Goal: Task Accomplishment & Management: Complete application form

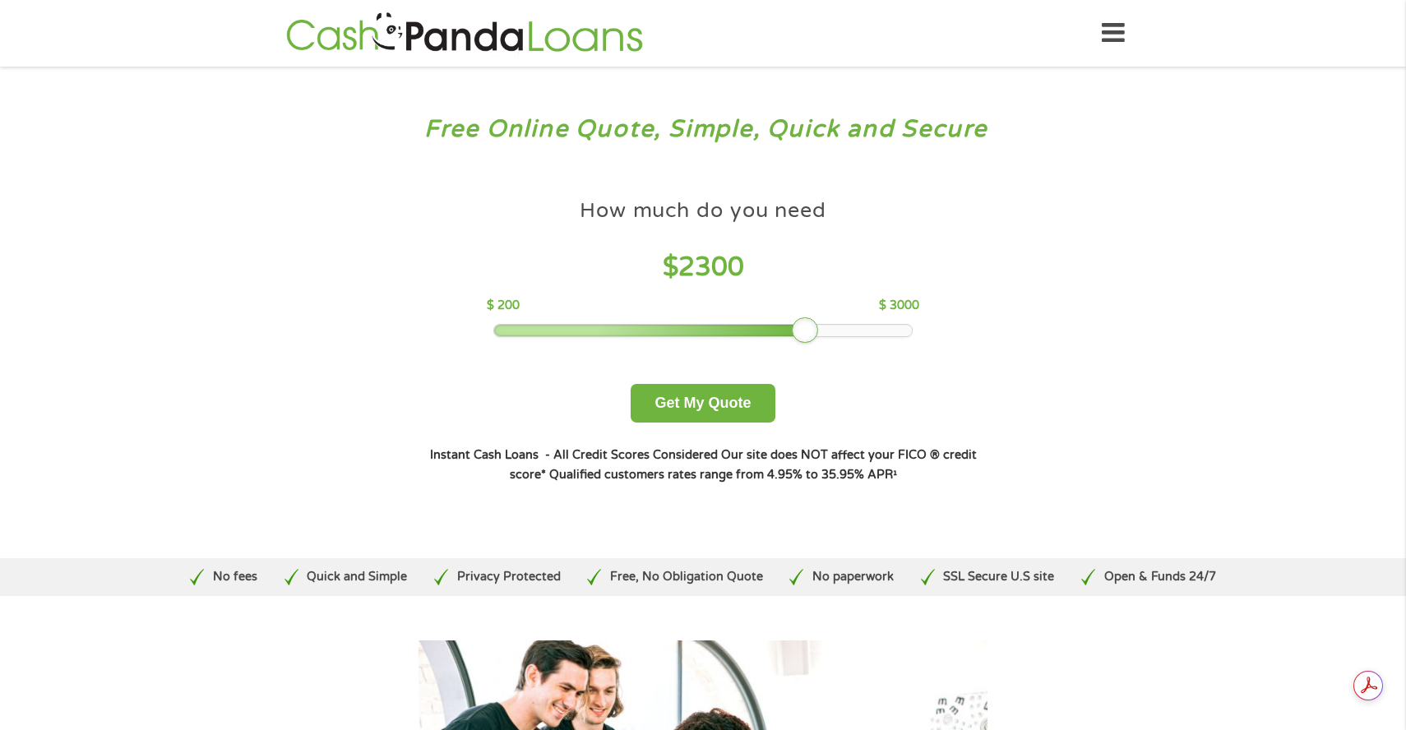
drag, startPoint x: 613, startPoint y: 329, endPoint x: 804, endPoint y: 337, distance: 191.8
click at [804, 337] on div at bounding box center [805, 330] width 26 height 26
drag, startPoint x: 807, startPoint y: 333, endPoint x: 834, endPoint y: 336, distance: 27.3
click at [834, 336] on div at bounding box center [835, 330] width 26 height 26
drag, startPoint x: 834, startPoint y: 336, endPoint x: 880, endPoint y: 337, distance: 46.1
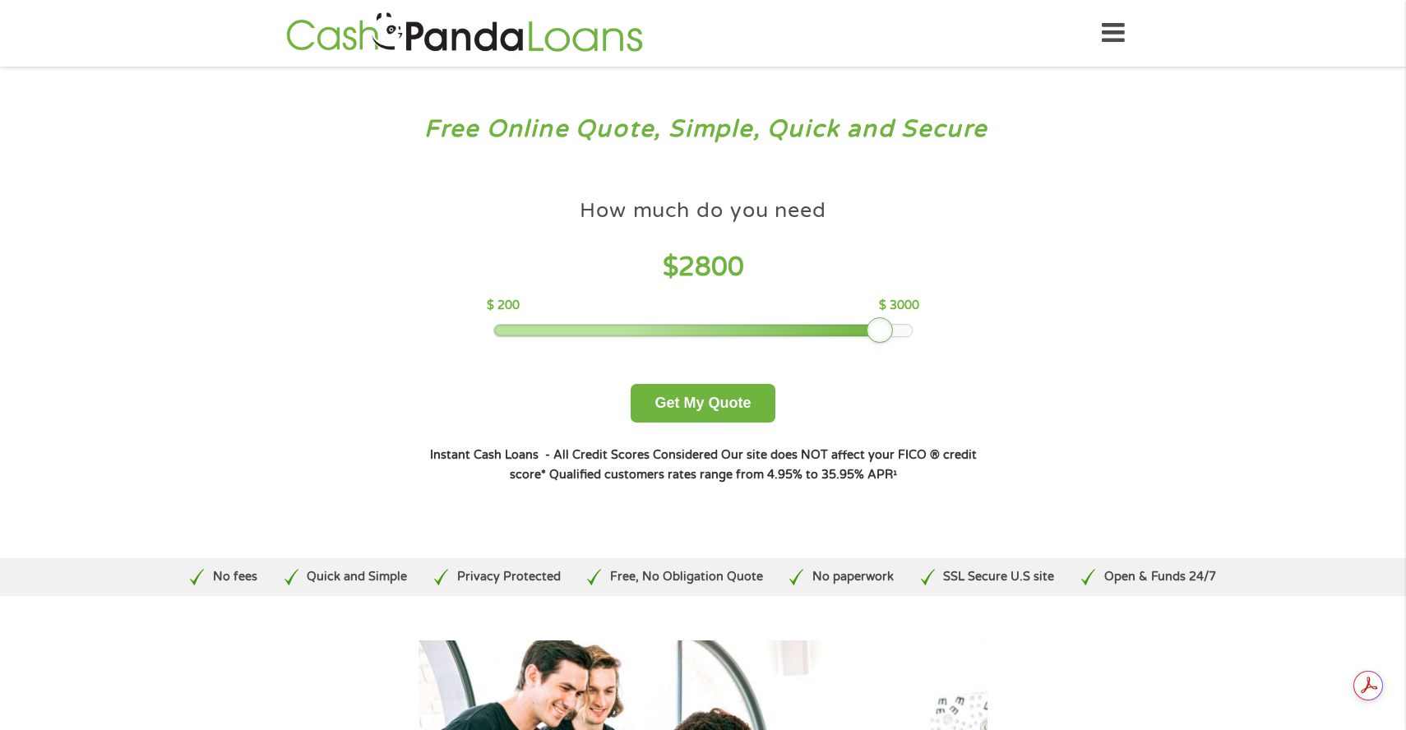
click at [880, 337] on div at bounding box center [880, 330] width 26 height 26
click at [676, 404] on button "Get My Quote" at bounding box center [703, 403] width 144 height 39
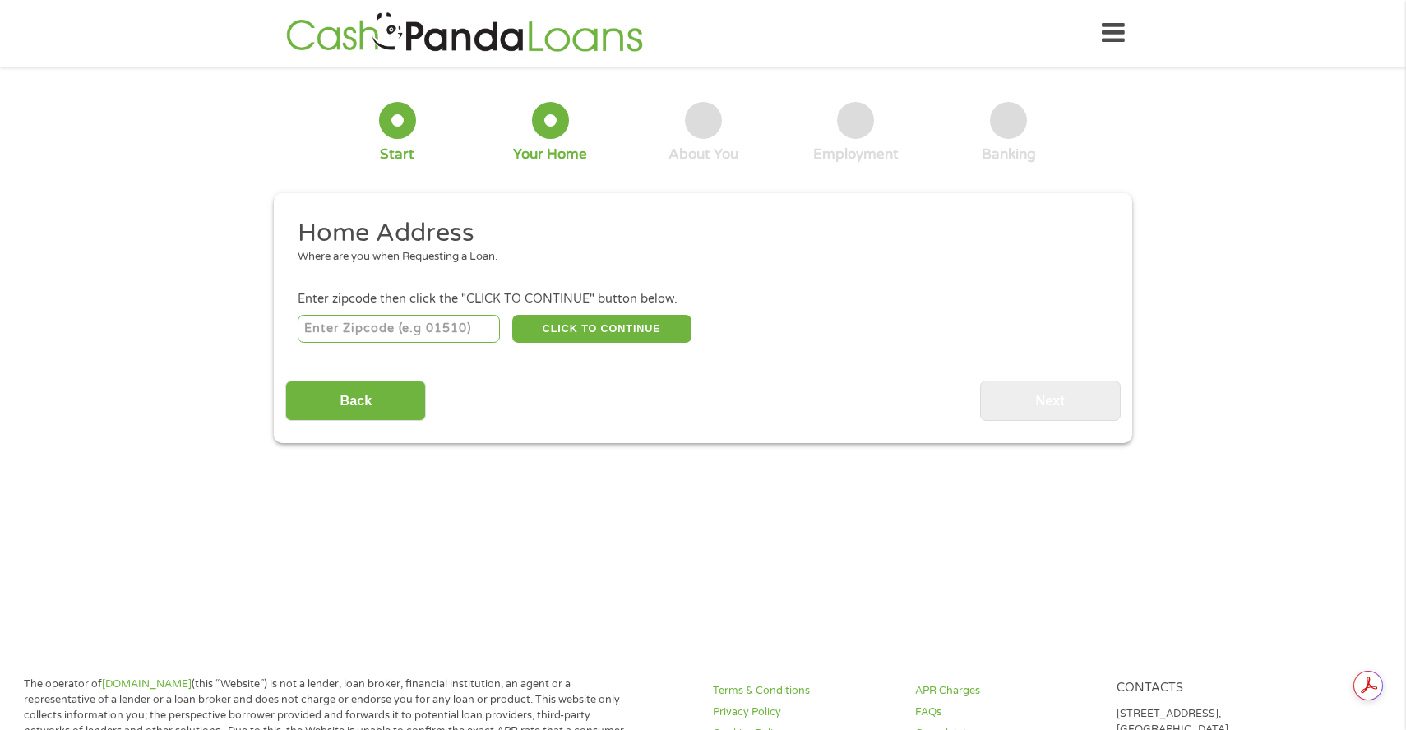
click at [353, 331] on input "number" at bounding box center [399, 329] width 203 height 28
type input "29579"
select select "[US_STATE]"
click at [594, 335] on button "CLICK TO CONTINUE" at bounding box center [601, 329] width 179 height 28
type input "29579"
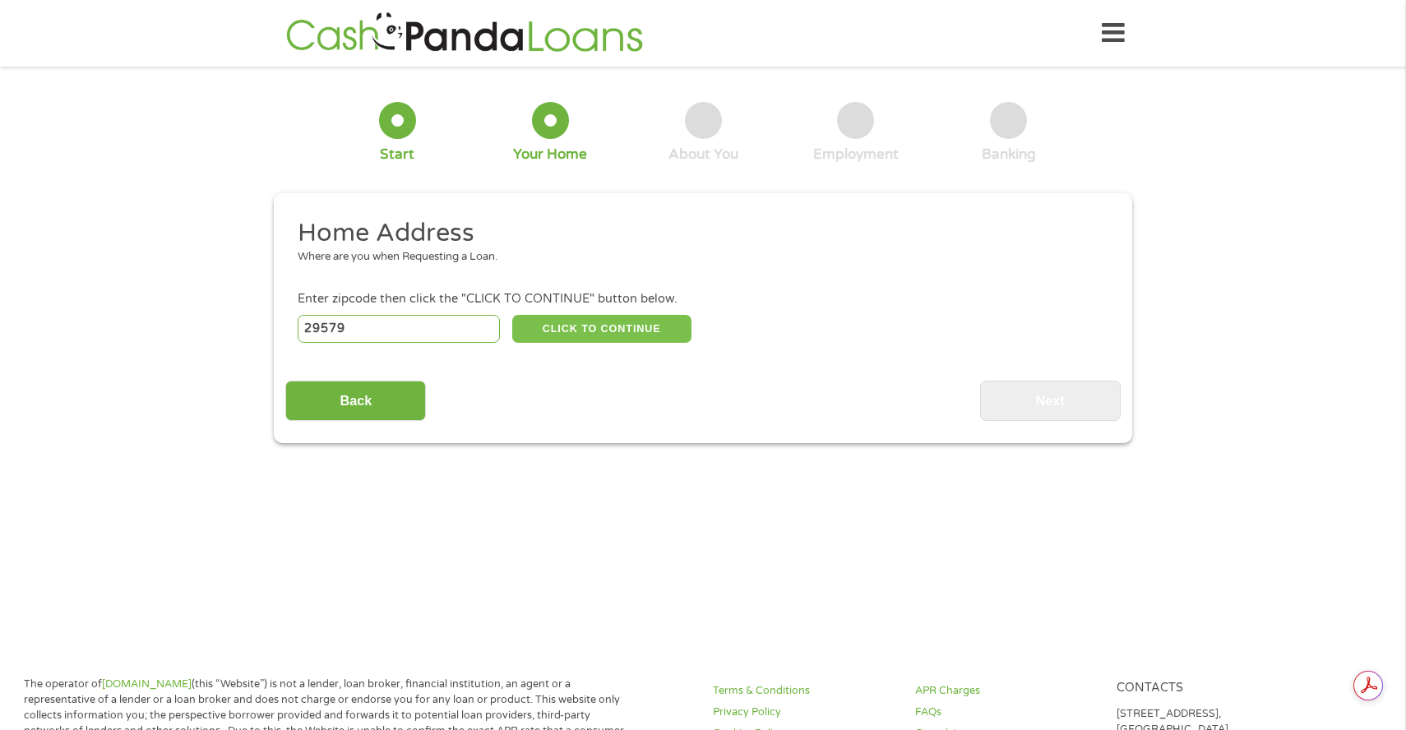
type input "[GEOGRAPHIC_DATA]"
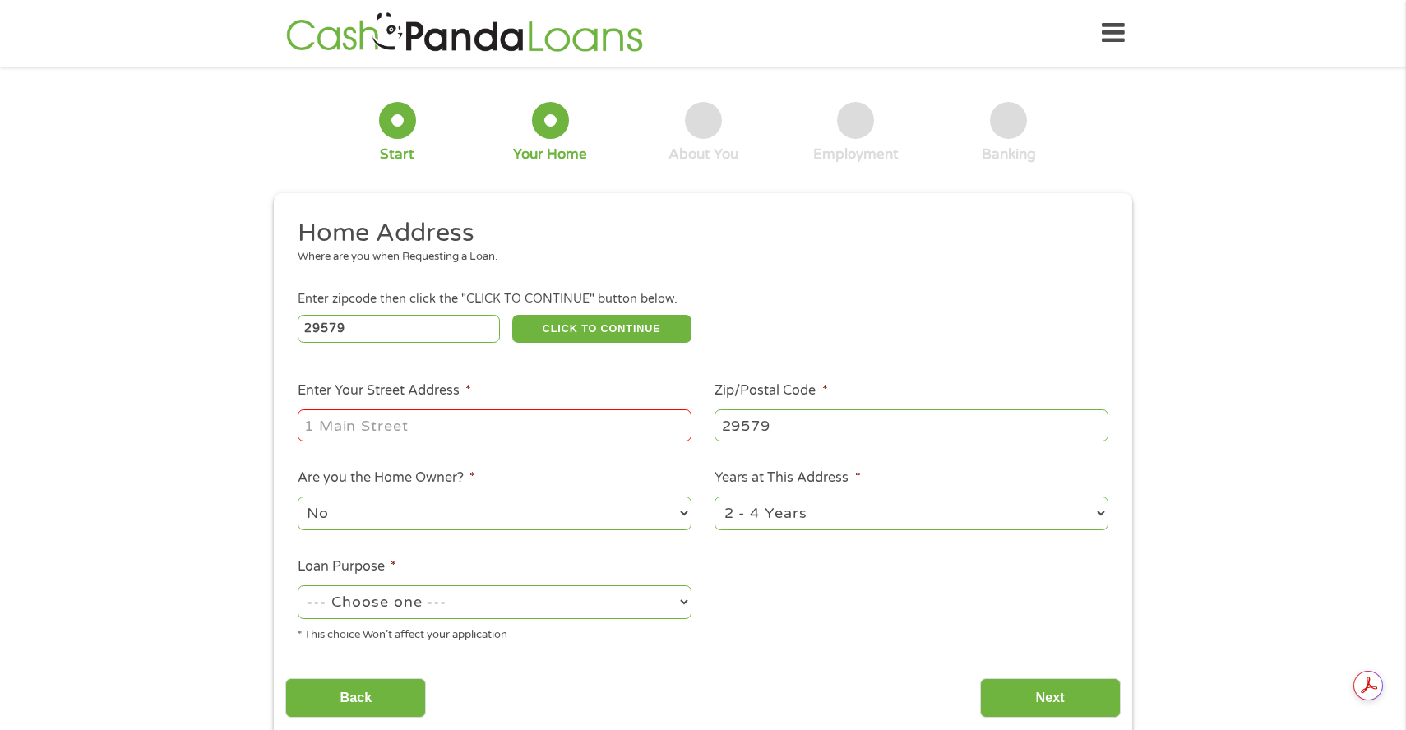
click at [391, 434] on input "Enter Your Street Address *" at bounding box center [495, 425] width 394 height 31
type input "[STREET_ADDRESS][PERSON_NAME]"
click at [468, 512] on select "No Yes" at bounding box center [495, 514] width 394 height 34
select select "yes"
click at [298, 498] on select "No Yes" at bounding box center [495, 514] width 394 height 34
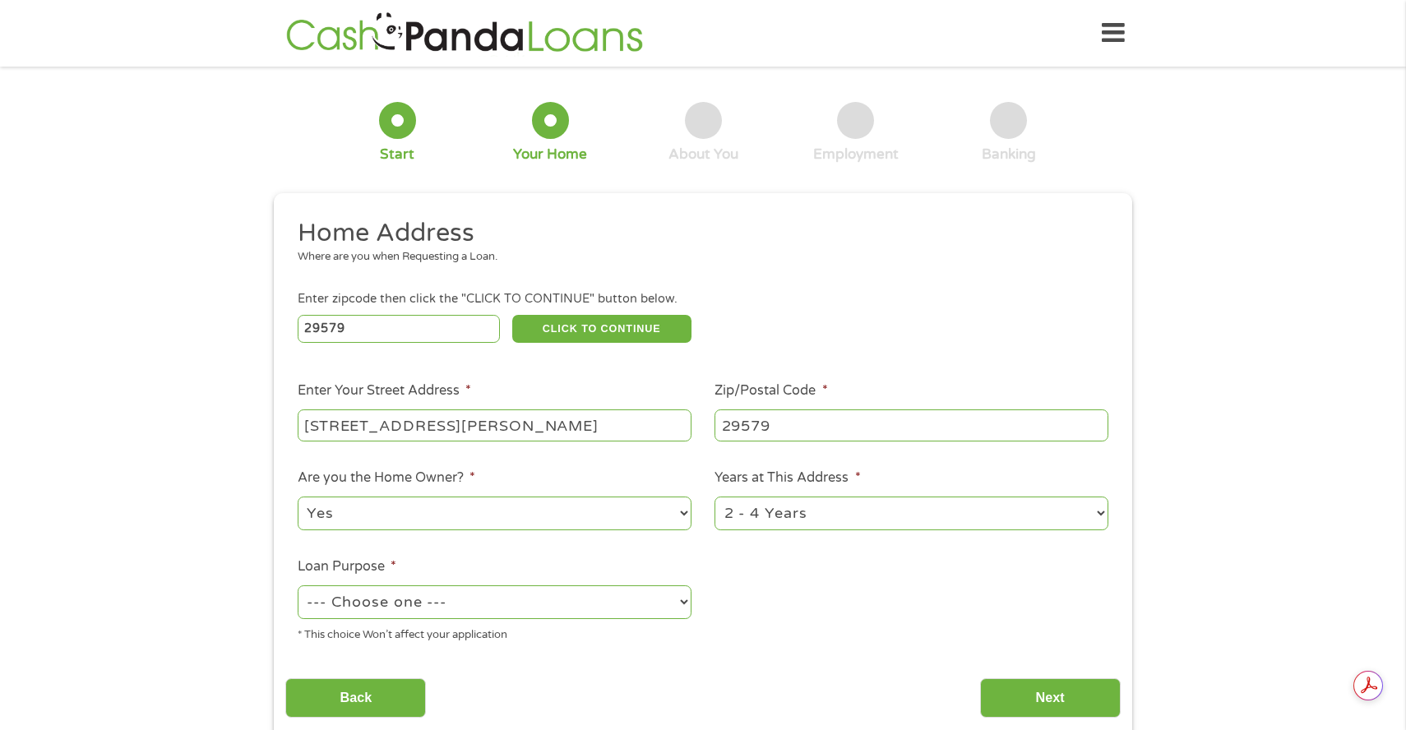
click at [766, 521] on select "1 Year or less 1 - 2 Years 2 - 4 Years Over 4 Years" at bounding box center [912, 514] width 394 height 34
select select "12months"
click at [715, 498] on select "1 Year or less 1 - 2 Years 2 - 4 Years Over 4 Years" at bounding box center [912, 514] width 394 height 34
click at [443, 598] on select "--- Choose one --- Pay Bills Debt Consolidation Home Improvement Major Purchase…" at bounding box center [495, 603] width 394 height 34
select select "other"
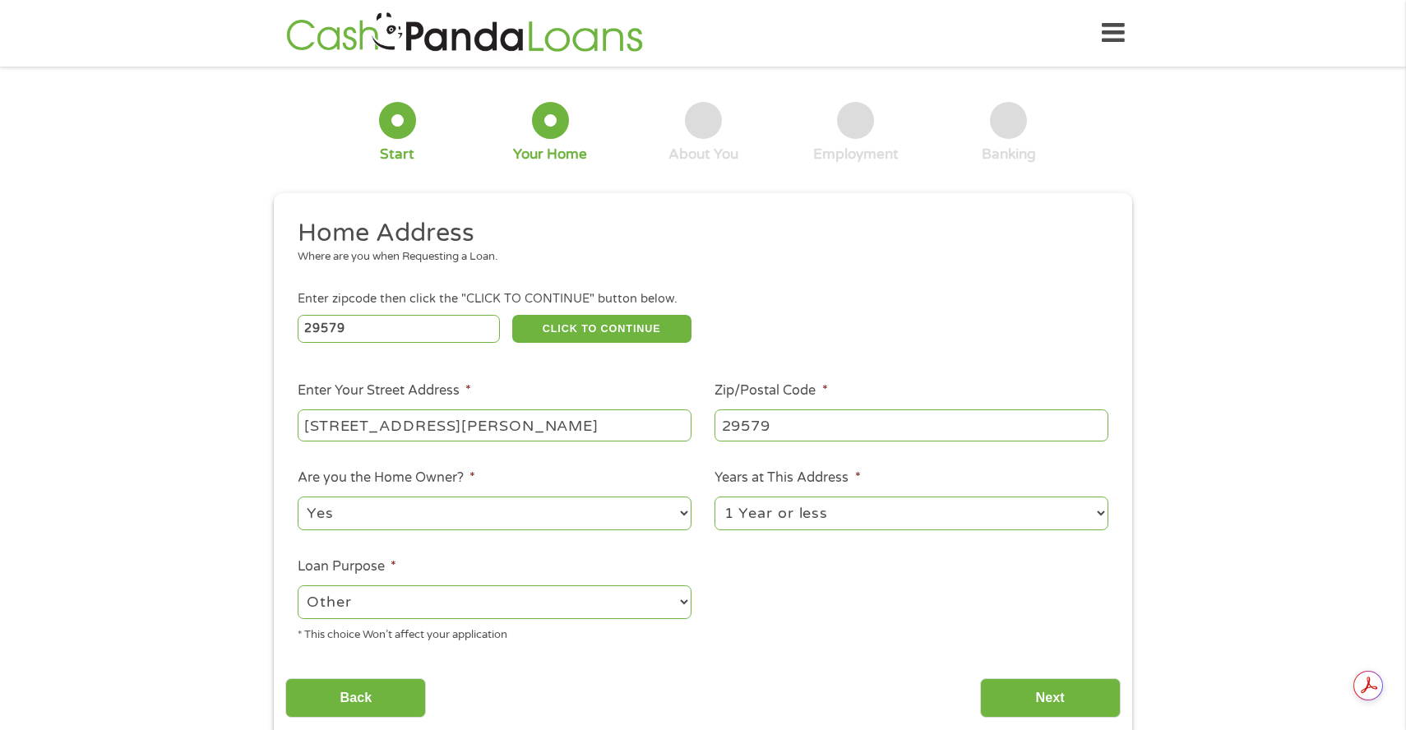
click at [298, 586] on select "--- Choose one --- Pay Bills Debt Consolidation Home Improvement Major Purchase…" at bounding box center [495, 603] width 394 height 34
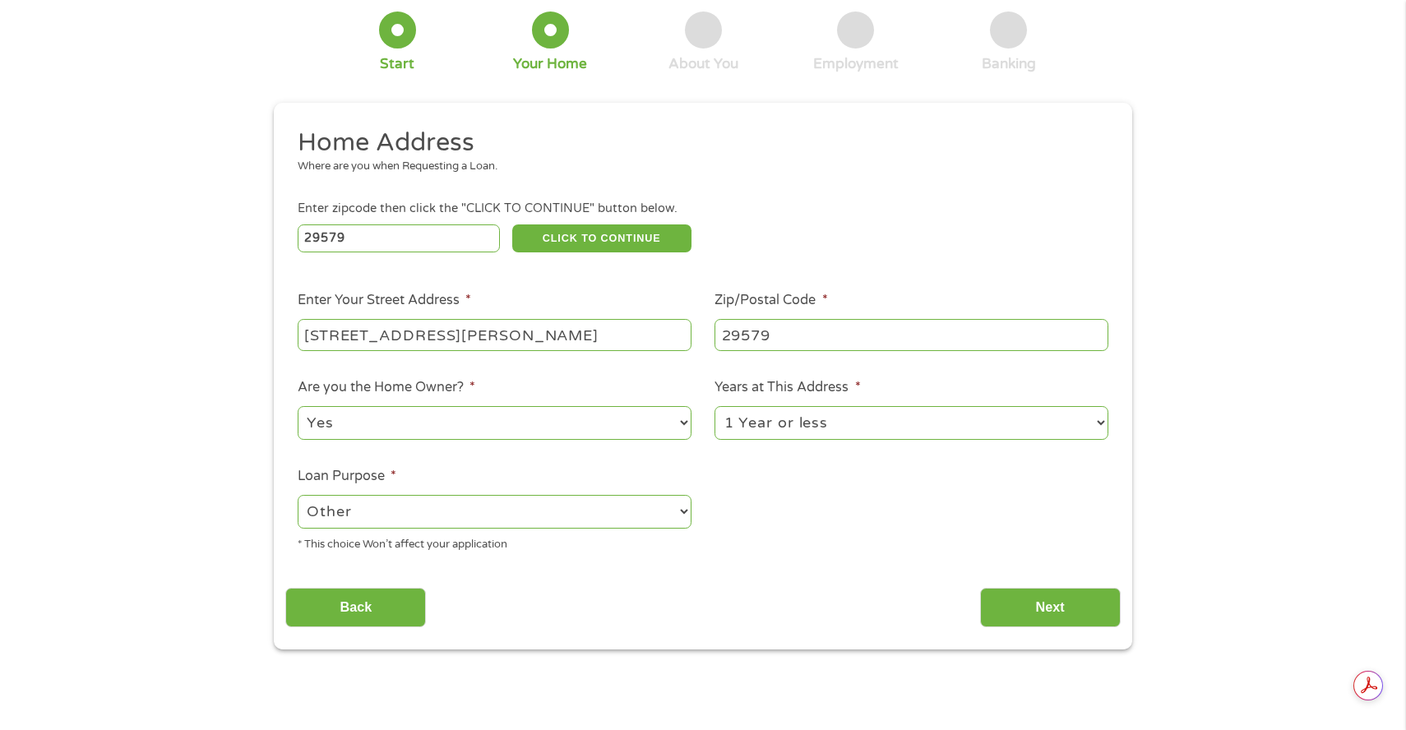
scroll to position [122, 0]
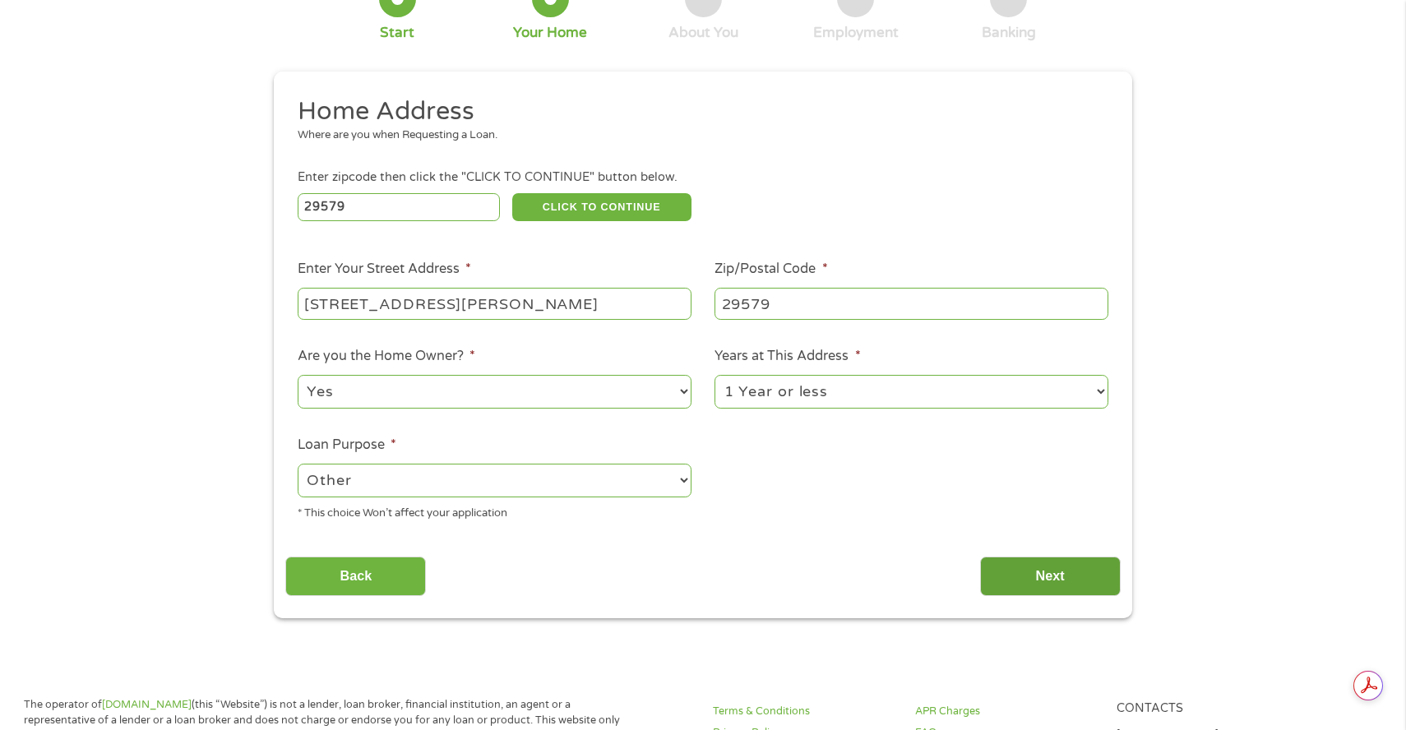
click at [1053, 567] on input "Next" at bounding box center [1050, 577] width 141 height 40
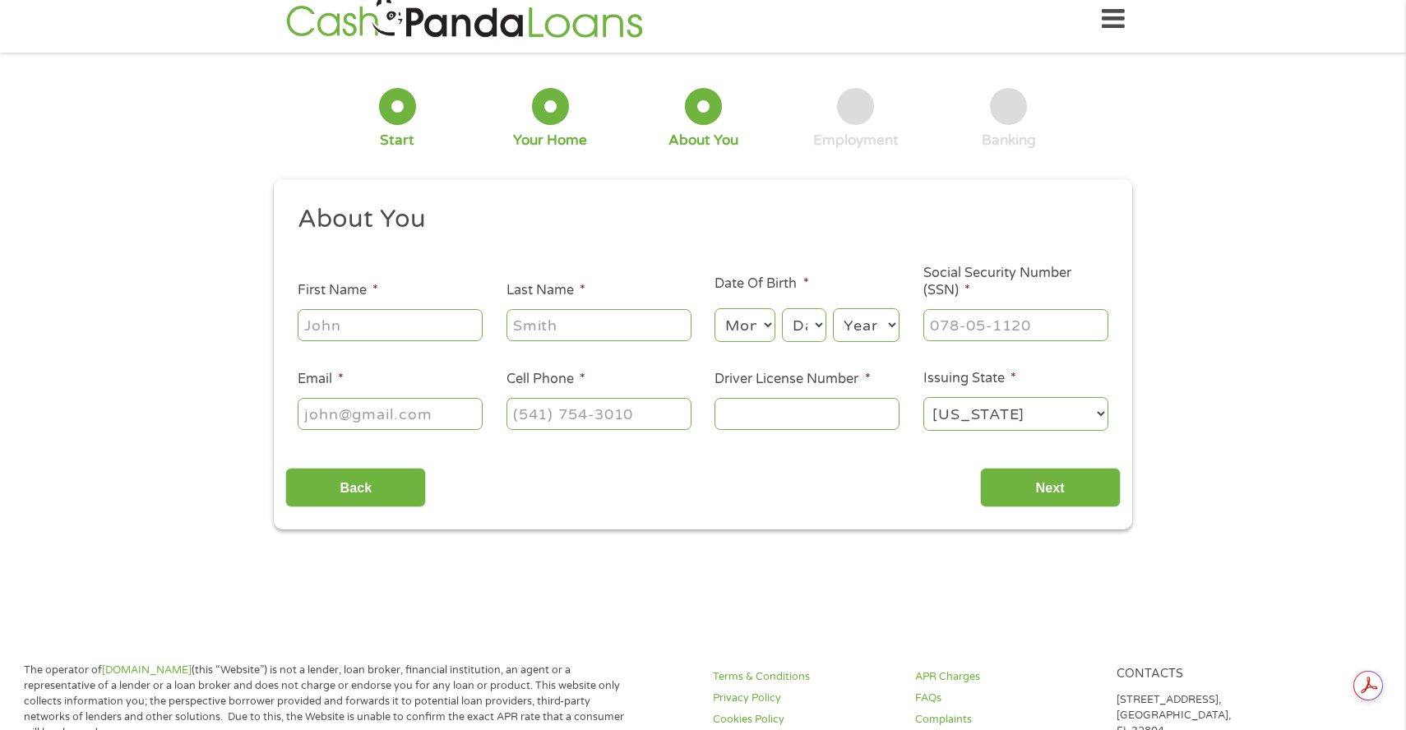
scroll to position [0, 0]
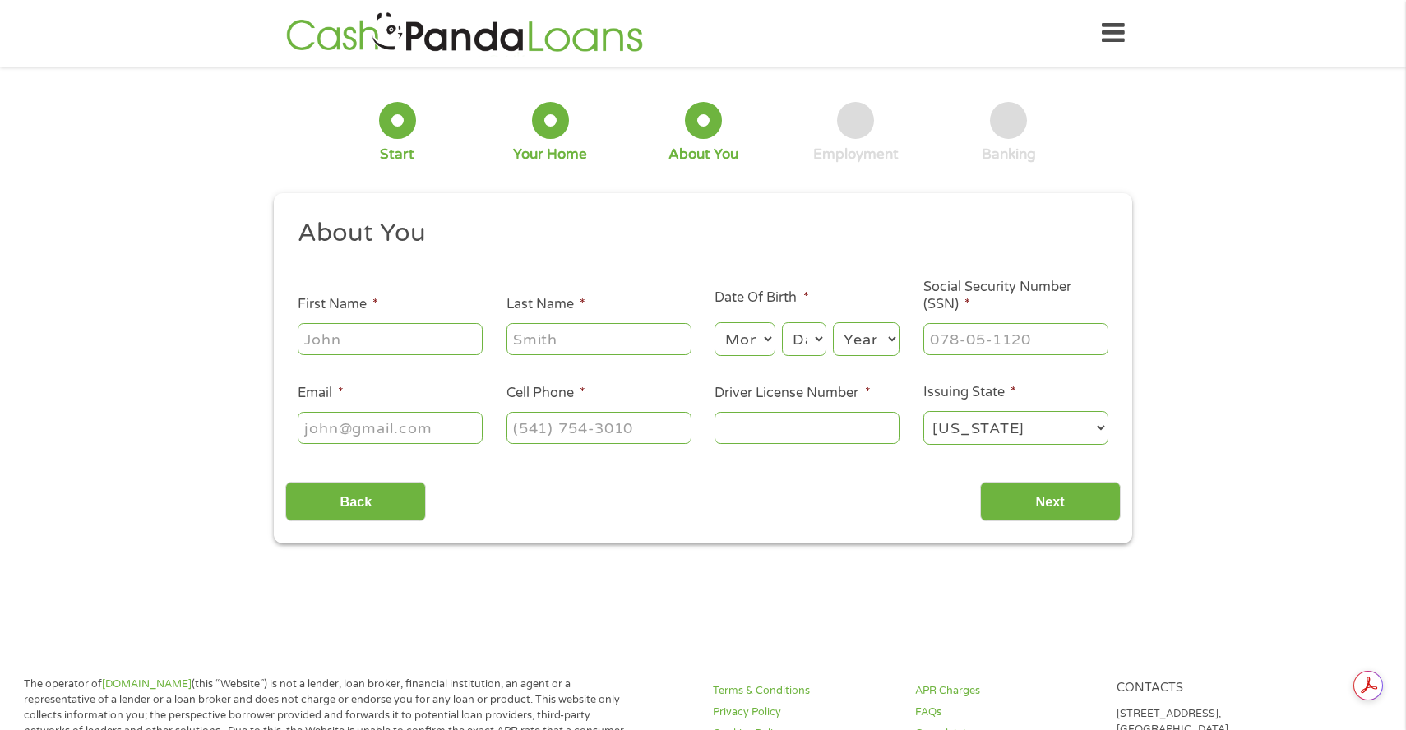
click at [433, 335] on input "First Name *" at bounding box center [390, 338] width 185 height 31
type input "[PERSON_NAME]"
type input "[EMAIL_ADDRESS][DOMAIN_NAME]"
type input "[PHONE_NUMBER]"
click at [549, 329] on input "Last Name *" at bounding box center [599, 338] width 185 height 31
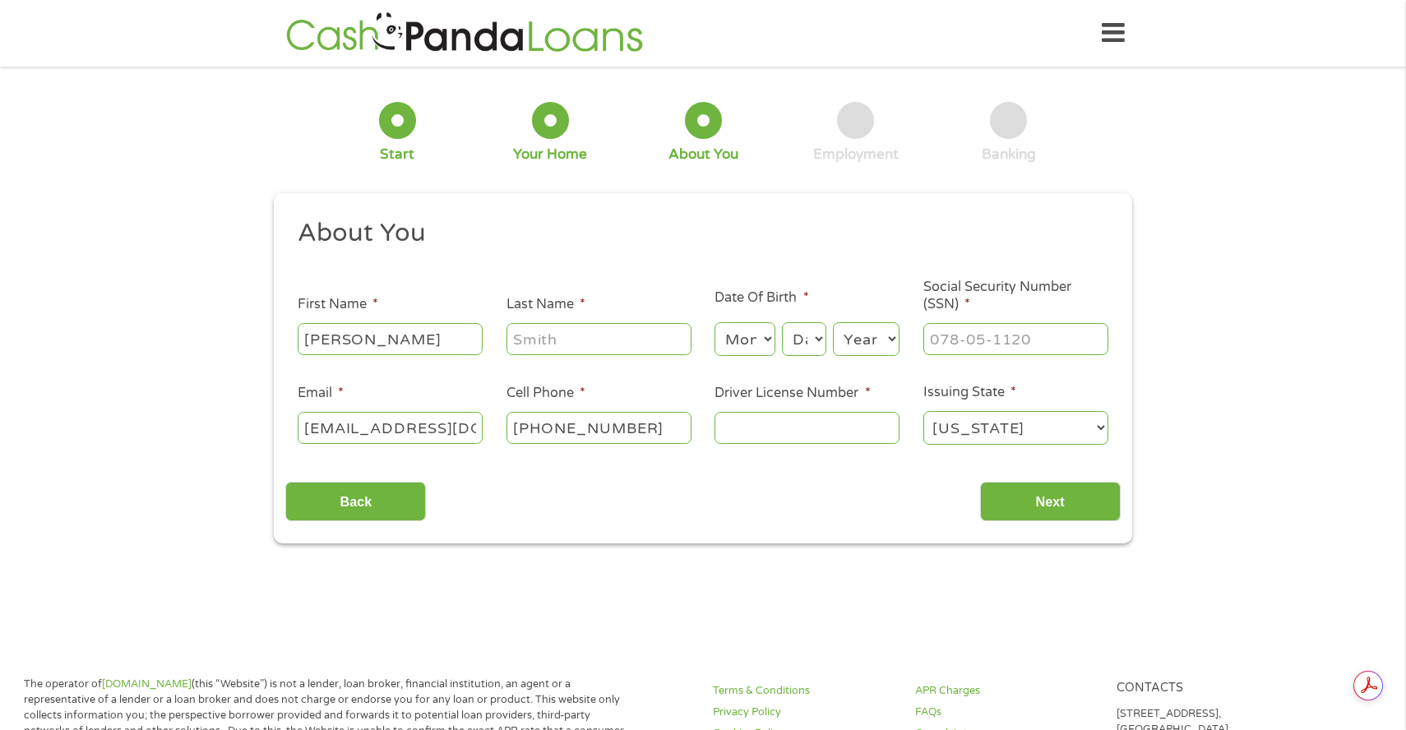
type input "Messali"
type input "[PHONE_NUMBER]"
click at [747, 345] on select "Month 1 2 3 4 5 6 7 8 9 10 11 12" at bounding box center [745, 339] width 60 height 34
select select "3"
click at [715, 323] on select "Month 1 2 3 4 5 6 7 8 9 10 11 12" at bounding box center [745, 339] width 60 height 34
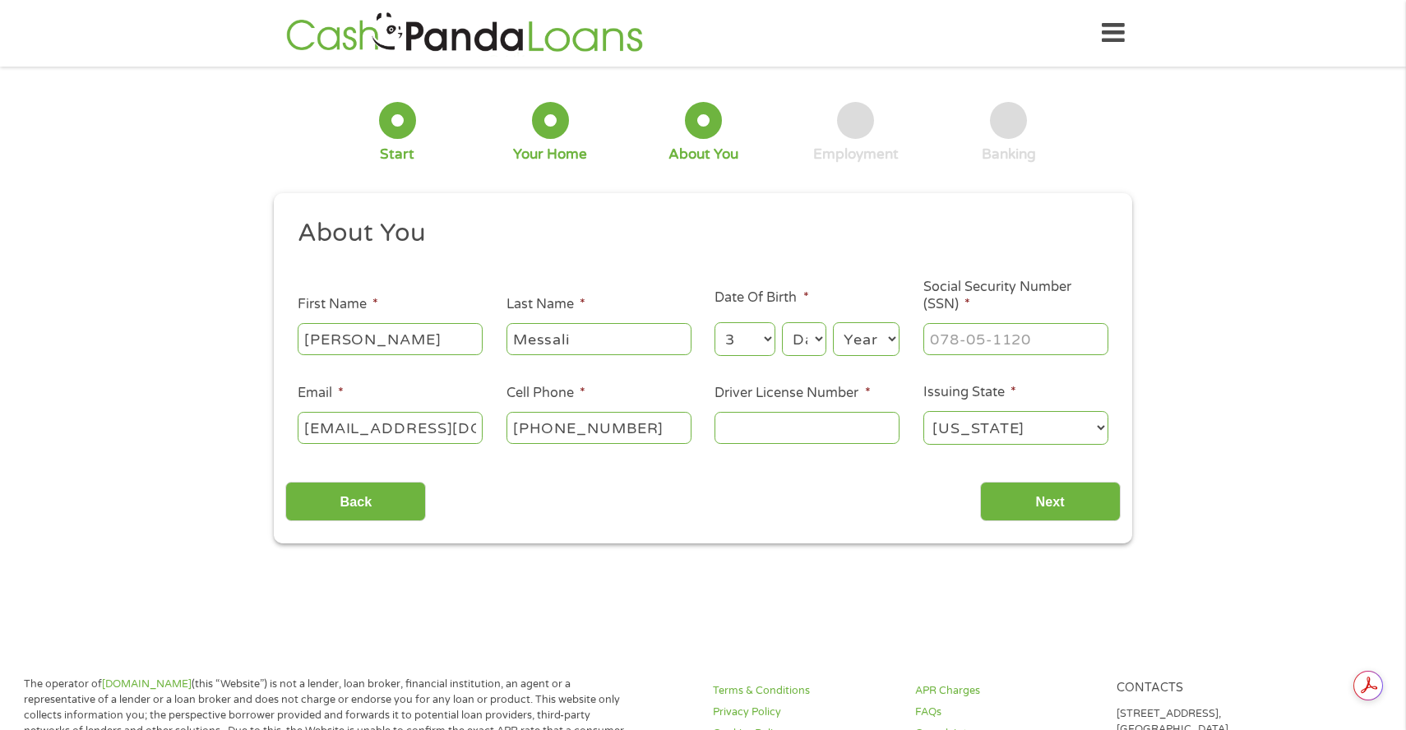
click at [813, 346] on select "Day 1 2 3 4 5 6 7 8 9 10 11 12 13 14 15 16 17 18 19 20 21 22 23 24 25 26 27 28 …" at bounding box center [804, 339] width 44 height 34
click at [782, 323] on select "Day 1 2 3 4 5 6 7 8 9 10 11 12 13 14 15 16 17 18 19 20 21 22 23 24 25 26 27 28 …" at bounding box center [804, 339] width 44 height 34
click at [816, 333] on select "Day 1 2 3 4 5 6 7 8 9 10 11 12 13 14 15 16 17 18 19 20 21 22 23 24 25 26 27 28 …" at bounding box center [804, 339] width 44 height 34
select select "6"
click at [782, 323] on select "Day 1 2 3 4 5 6 7 8 9 10 11 12 13 14 15 16 17 18 19 20 21 22 23 24 25 26 27 28 …" at bounding box center [804, 339] width 44 height 34
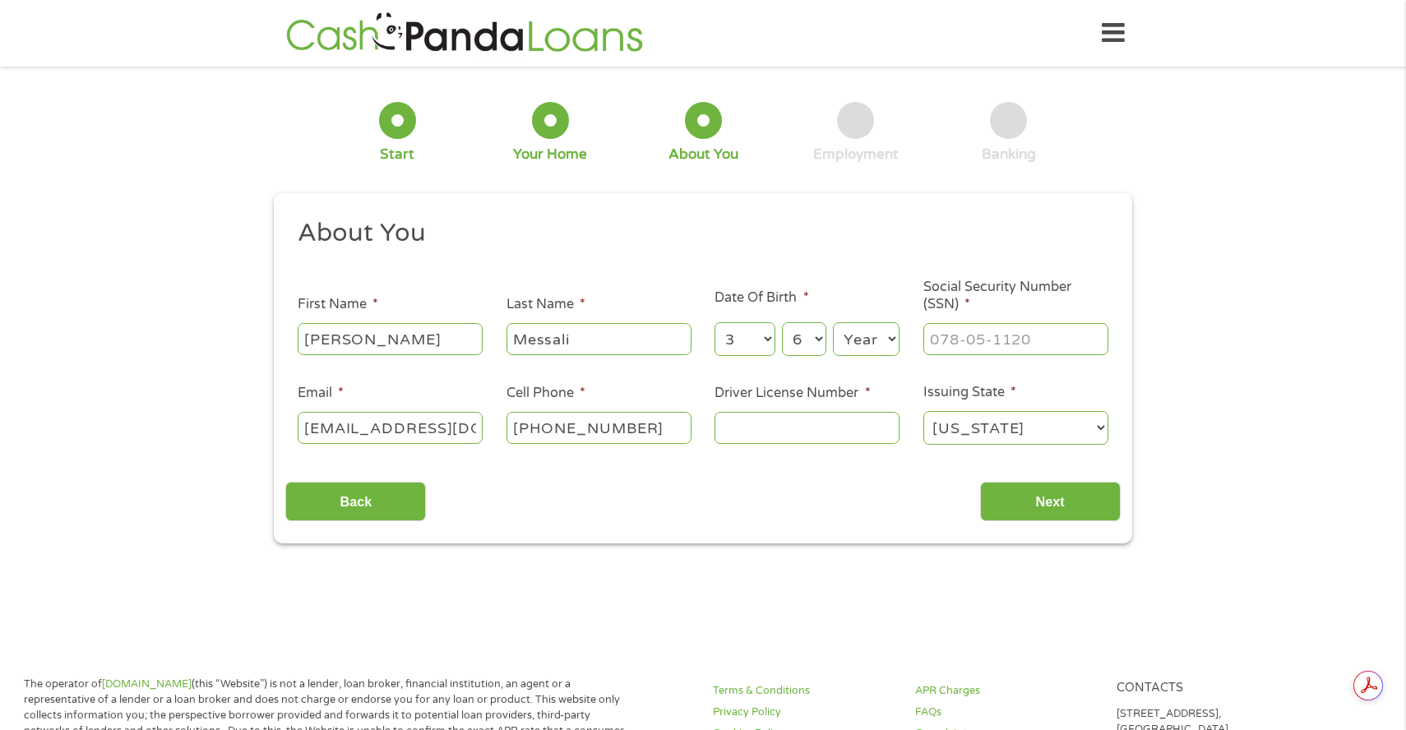
click at [850, 340] on select "Year [DATE] 2006 2005 2004 2003 2002 2001 2000 1999 1998 1997 1996 1995 1994 19…" at bounding box center [866, 339] width 67 height 34
select select "1997"
click at [833, 323] on select "Year [DATE] 2006 2005 2004 2003 2002 2001 2000 1999 1998 1997 1996 1995 1994 19…" at bounding box center [866, 339] width 67 height 34
click at [952, 342] on input "___-__-____" at bounding box center [1016, 338] width 185 height 31
type input "694-61-4982"
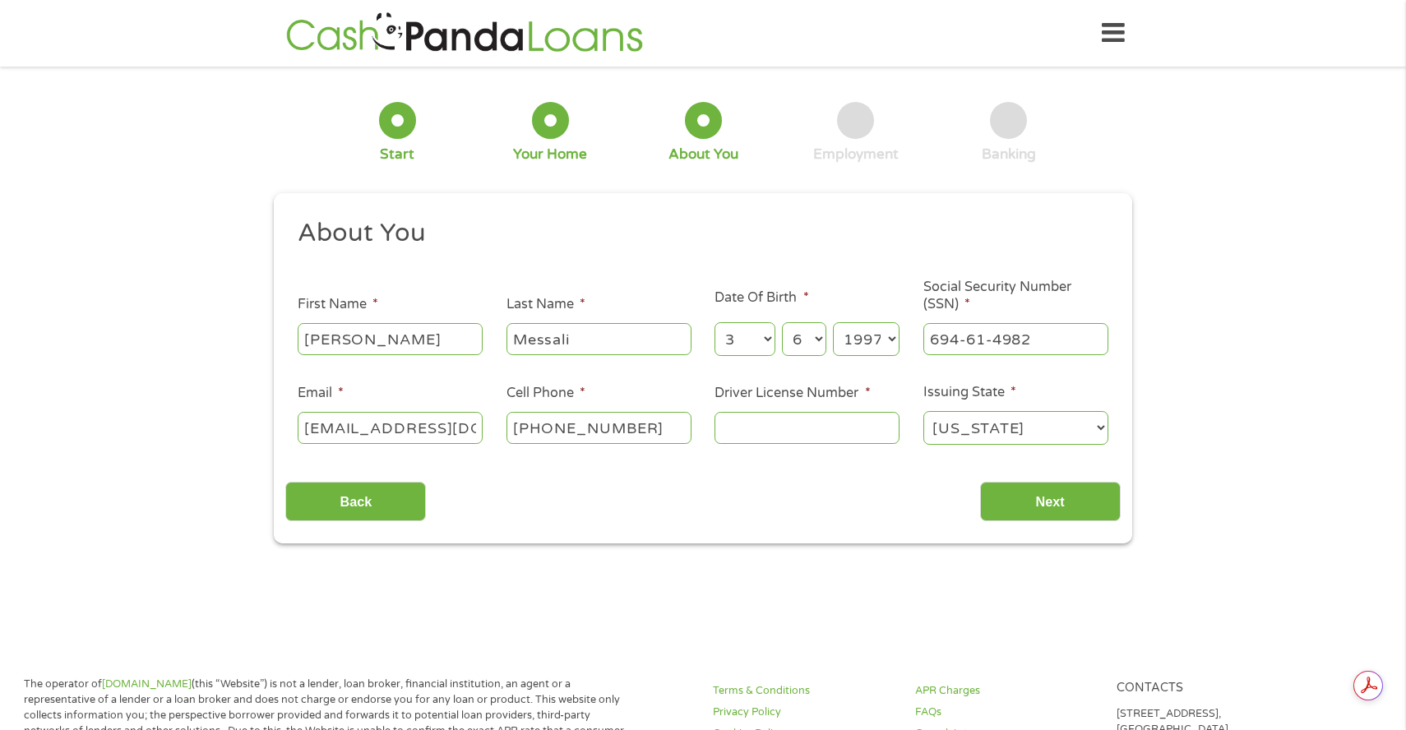
click at [793, 428] on input "Driver License Number *" at bounding box center [807, 427] width 185 height 31
type input "107807950"
click at [1086, 507] on input "Next" at bounding box center [1050, 502] width 141 height 40
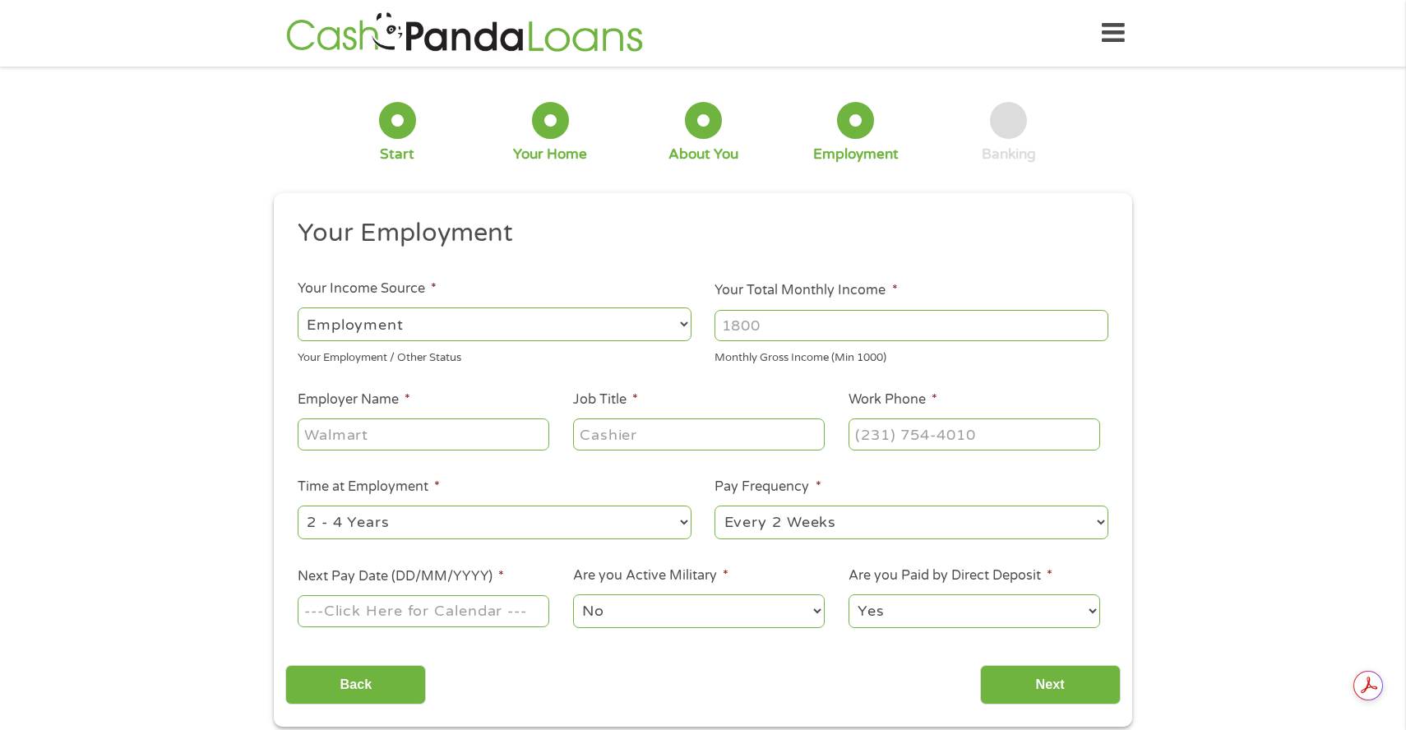
click at [567, 520] on select "--- Choose one --- 1 Year or less 1 - 2 Years 2 - 4 Years Over 4 Years" at bounding box center [495, 523] width 394 height 34
select select "12months"
click at [298, 506] on select "--- Choose one --- 1 Year or less 1 - 2 Years 2 - 4 Years Over 4 Years" at bounding box center [495, 523] width 394 height 34
click at [626, 319] on select "--- Choose one --- Employment [DEMOGRAPHIC_DATA] Benefits" at bounding box center [495, 325] width 394 height 34
click at [298, 308] on select "--- Choose one --- Employment [DEMOGRAPHIC_DATA] Benefits" at bounding box center [495, 325] width 394 height 34
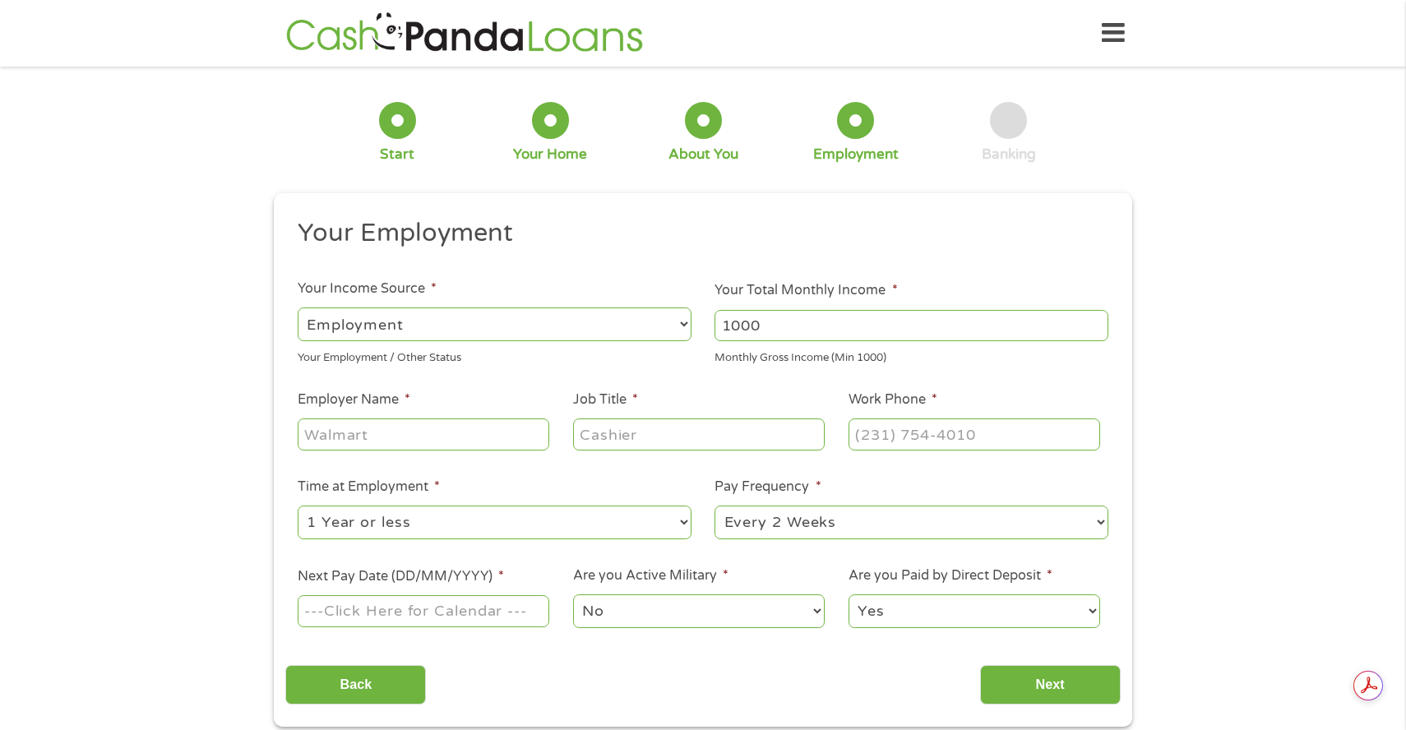
click at [1095, 330] on input "1000" at bounding box center [912, 325] width 394 height 31
click at [1098, 318] on input "1001" at bounding box center [912, 325] width 394 height 31
click at [1098, 318] on input "1002" at bounding box center [912, 325] width 394 height 31
click at [1098, 318] on input "1003" at bounding box center [912, 325] width 394 height 31
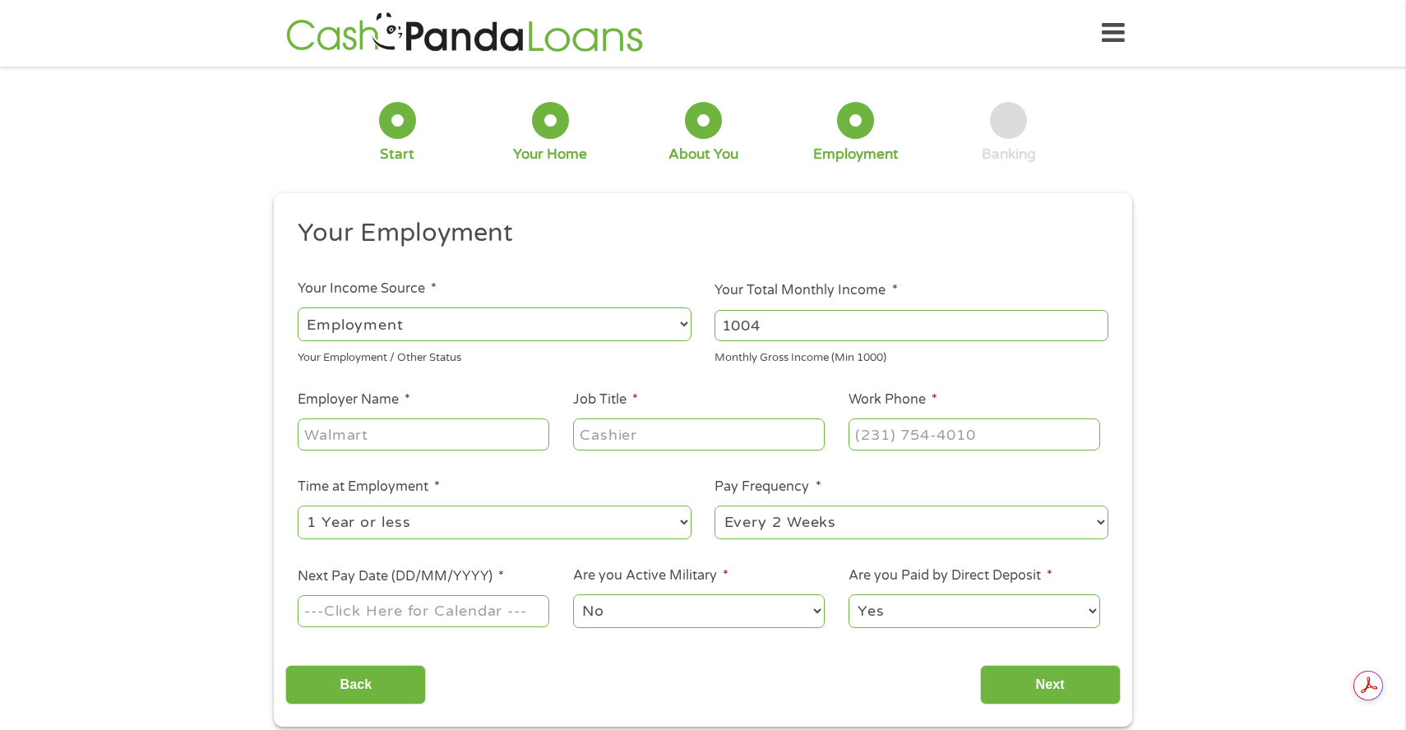
click at [1098, 318] on input "1004" at bounding box center [912, 325] width 394 height 31
click at [1098, 318] on input "1005" at bounding box center [912, 325] width 394 height 31
click at [1098, 318] on input "1006" at bounding box center [912, 325] width 394 height 31
click at [1098, 318] on input "1007" at bounding box center [912, 325] width 394 height 31
click at [1098, 318] on input "1008" at bounding box center [912, 325] width 394 height 31
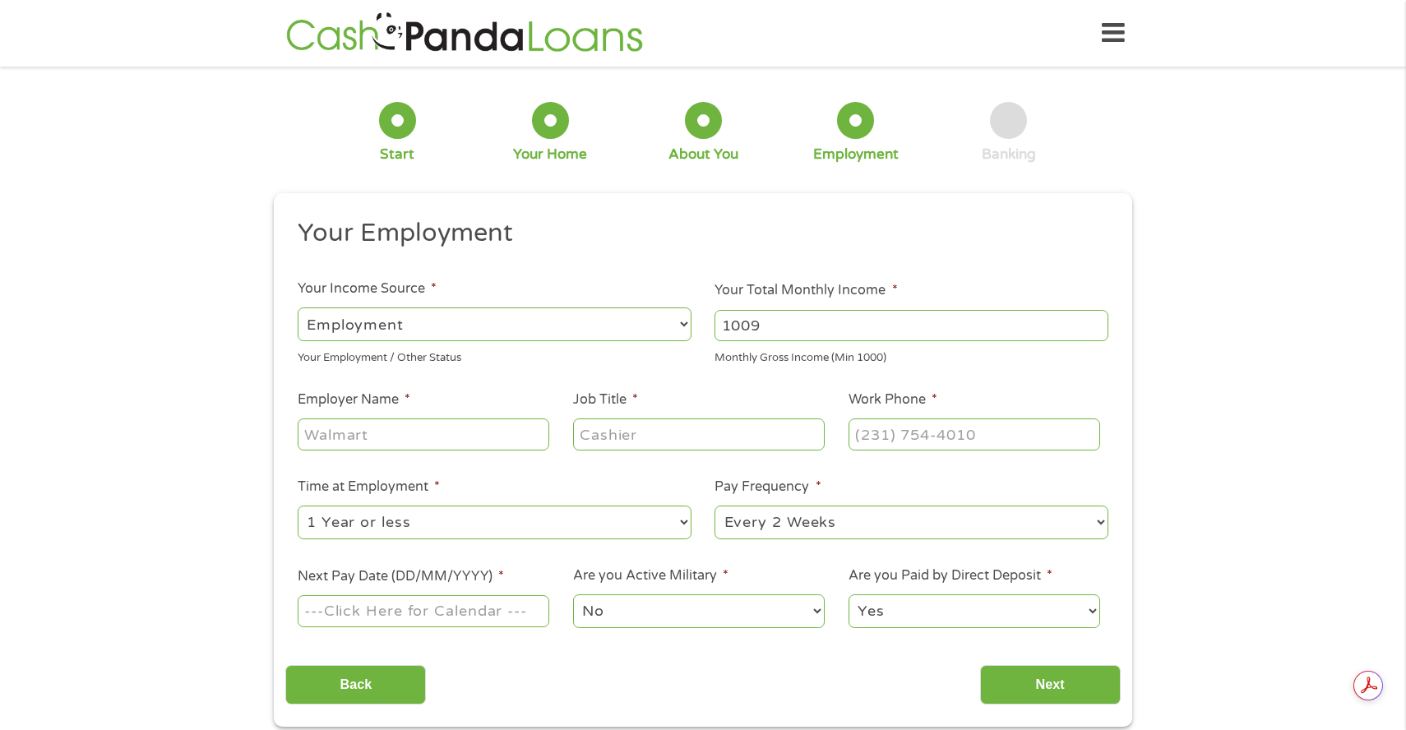
click at [1098, 318] on input "1009" at bounding box center [912, 325] width 394 height 31
click at [1098, 318] on input "1010" at bounding box center [912, 325] width 394 height 31
click at [1098, 318] on input "1011" at bounding box center [912, 325] width 394 height 31
click at [1098, 318] on input "1012" at bounding box center [912, 325] width 394 height 31
click at [1098, 318] on input "1013" at bounding box center [912, 325] width 394 height 31
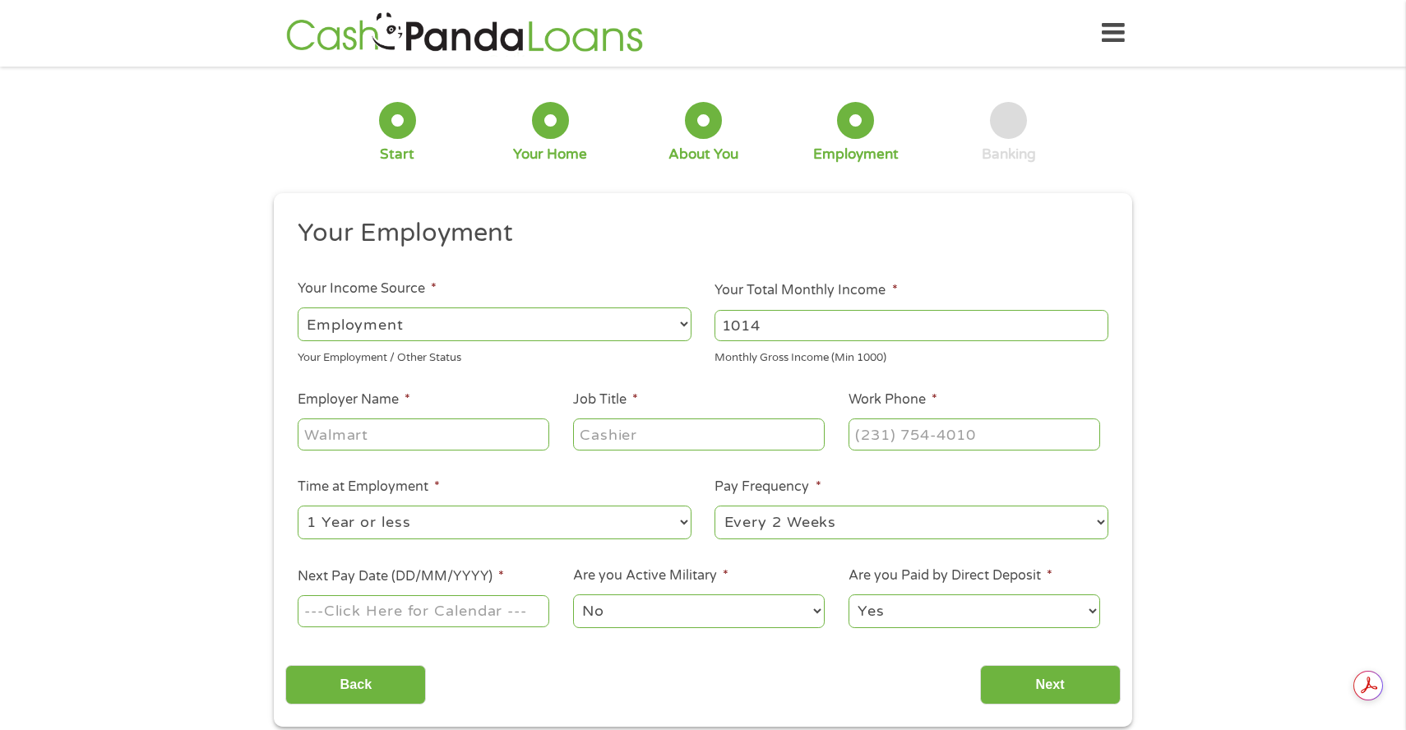
click at [1098, 318] on input "1014" at bounding box center [912, 325] width 394 height 31
click at [1098, 318] on input "1015" at bounding box center [912, 325] width 394 height 31
click at [1098, 318] on input "1016" at bounding box center [912, 325] width 394 height 31
click at [1098, 318] on input "1017" at bounding box center [912, 325] width 394 height 31
click at [1098, 318] on input "1018" at bounding box center [912, 325] width 394 height 31
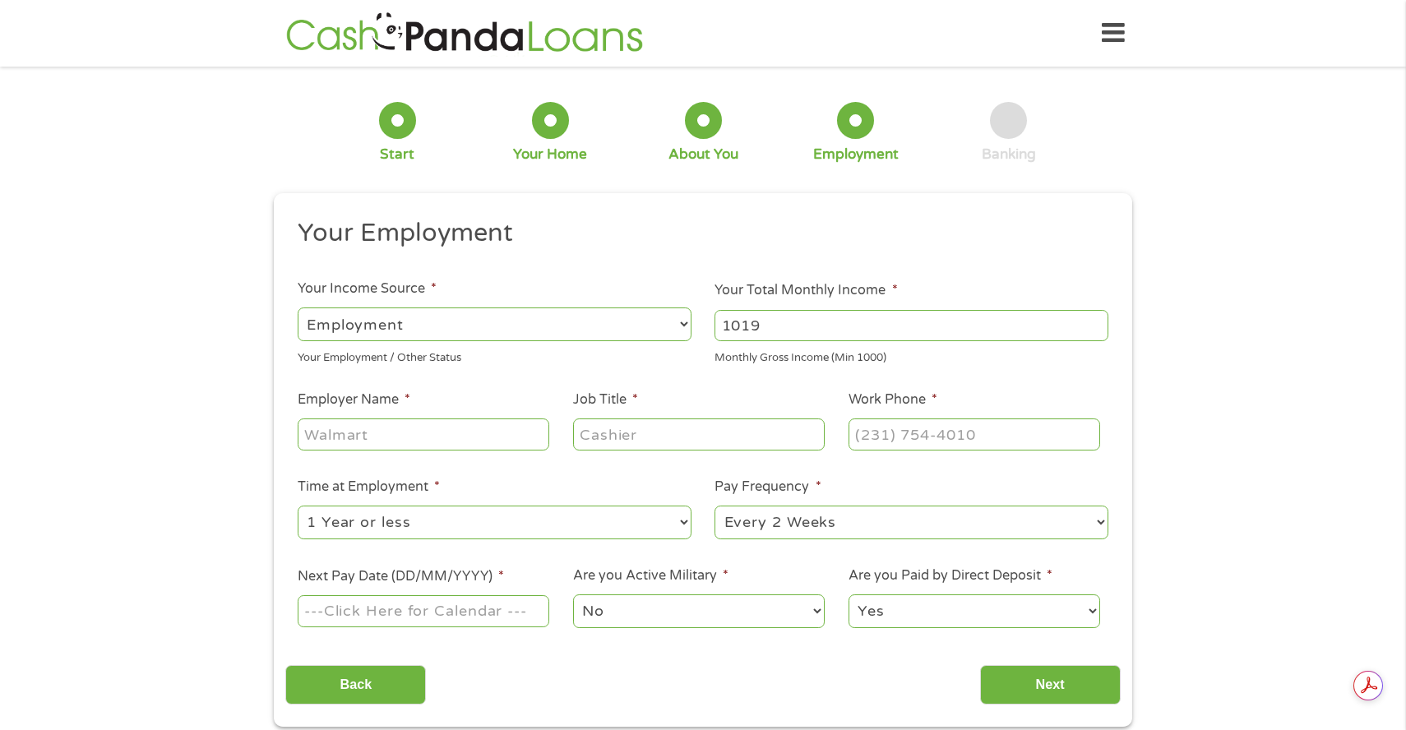
click at [1098, 318] on input "1019" at bounding box center [912, 325] width 394 height 31
click at [1098, 318] on input "1020" at bounding box center [912, 325] width 394 height 31
click at [1098, 318] on input "1021" at bounding box center [912, 325] width 394 height 31
click at [1098, 318] on input "1022" at bounding box center [912, 325] width 394 height 31
click at [1098, 318] on input "1023" at bounding box center [912, 325] width 394 height 31
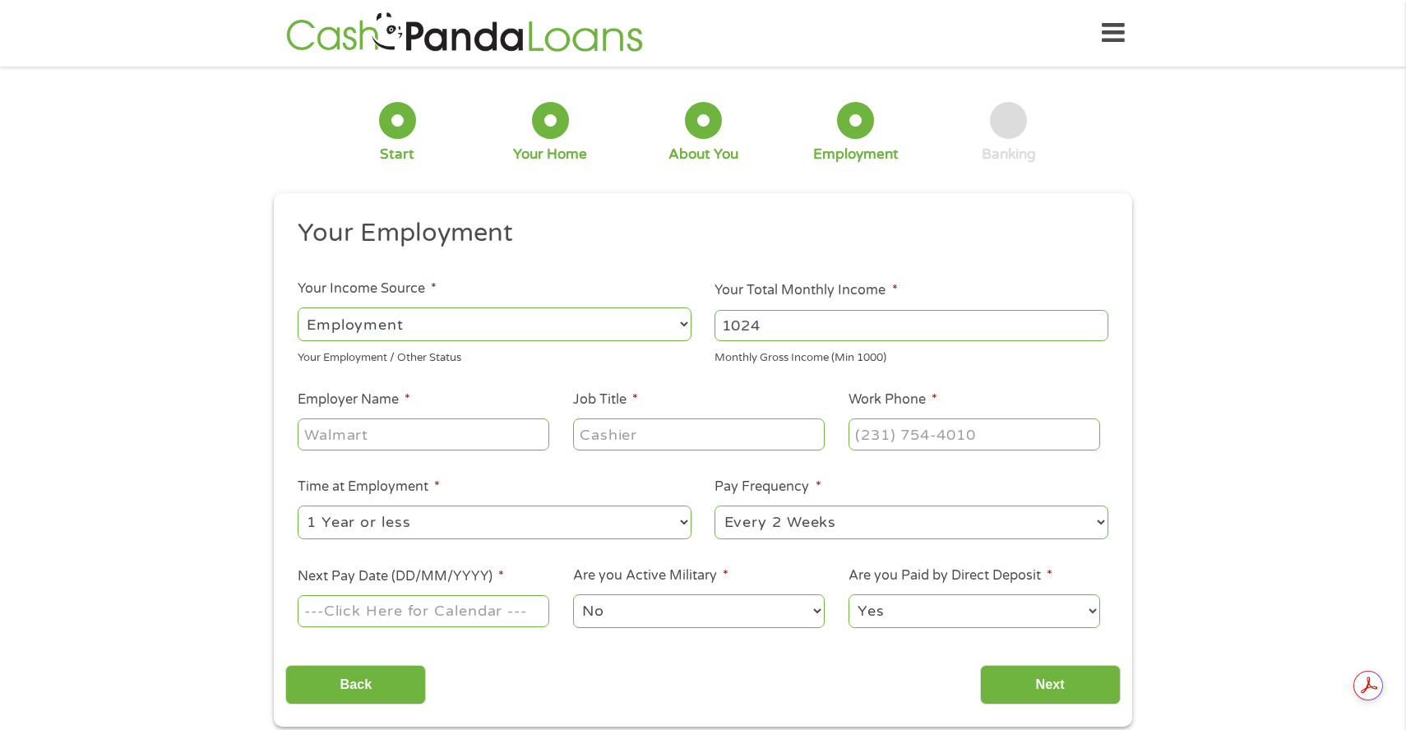
click at [1098, 318] on input "1024" at bounding box center [912, 325] width 394 height 31
click at [1098, 318] on input "1025" at bounding box center [912, 325] width 394 height 31
click at [1098, 318] on input "1026" at bounding box center [912, 325] width 394 height 31
click at [1098, 318] on input "1027" at bounding box center [912, 325] width 394 height 31
click at [1098, 318] on input "1028" at bounding box center [912, 325] width 394 height 31
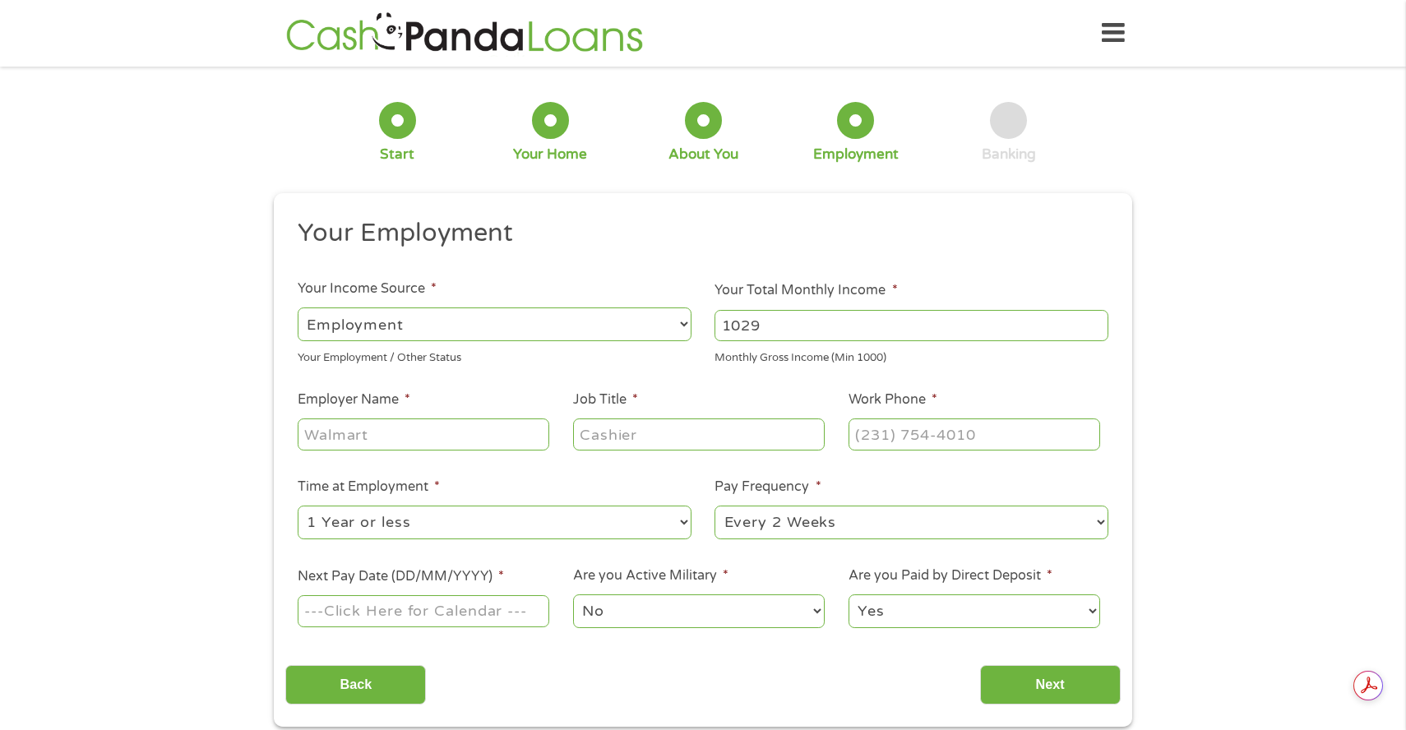
click at [1098, 318] on input "1029" at bounding box center [912, 325] width 394 height 31
click at [1098, 318] on input "1030" at bounding box center [912, 325] width 394 height 31
click at [1098, 318] on input "1031" at bounding box center [912, 325] width 394 height 31
click at [1098, 318] on input "1032" at bounding box center [912, 325] width 394 height 31
click at [1098, 318] on input "1033" at bounding box center [912, 325] width 394 height 31
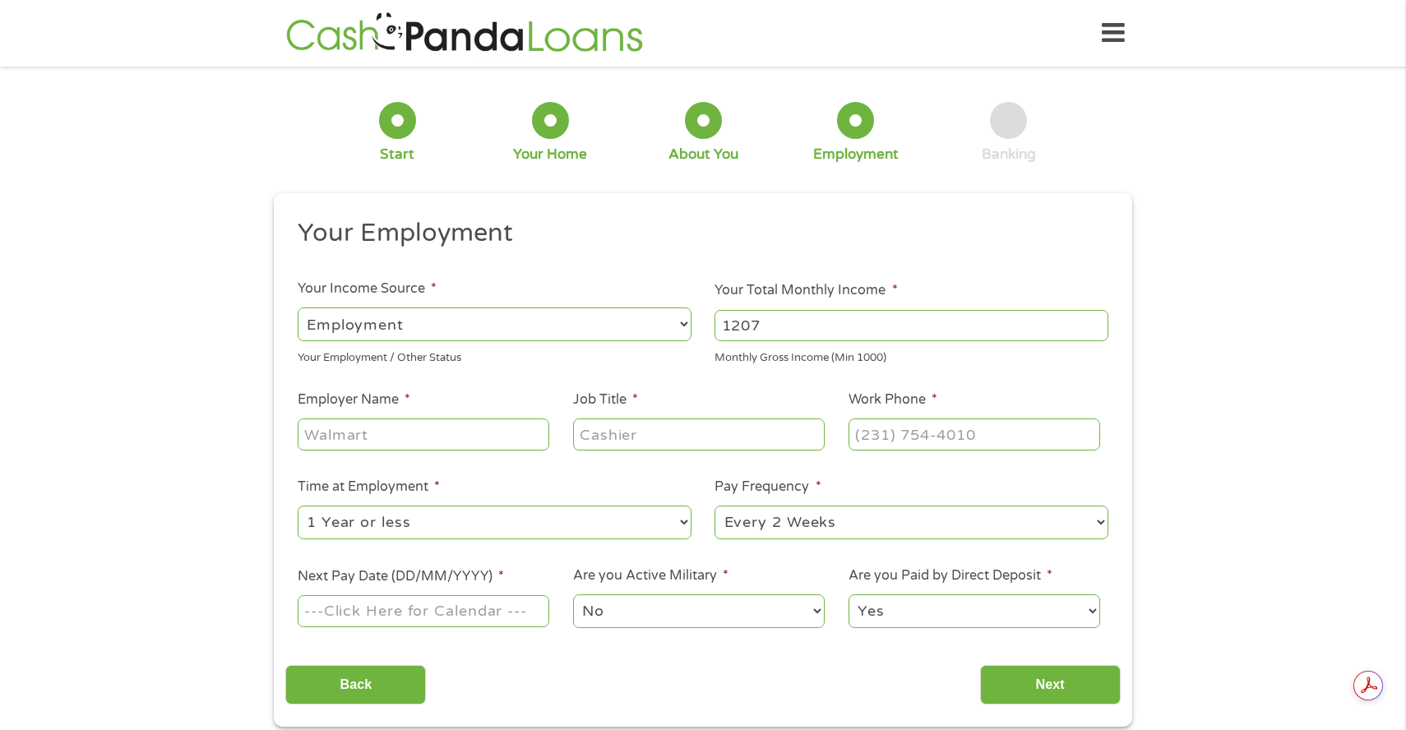
click at [1098, 318] on input "1207" at bounding box center [912, 325] width 394 height 31
click at [1096, 331] on input "1206" at bounding box center [912, 325] width 394 height 31
click at [1096, 331] on input "1205" at bounding box center [912, 325] width 394 height 31
click at [1096, 331] on input "1204" at bounding box center [912, 325] width 394 height 31
click at [1096, 331] on input "1203" at bounding box center [912, 325] width 394 height 31
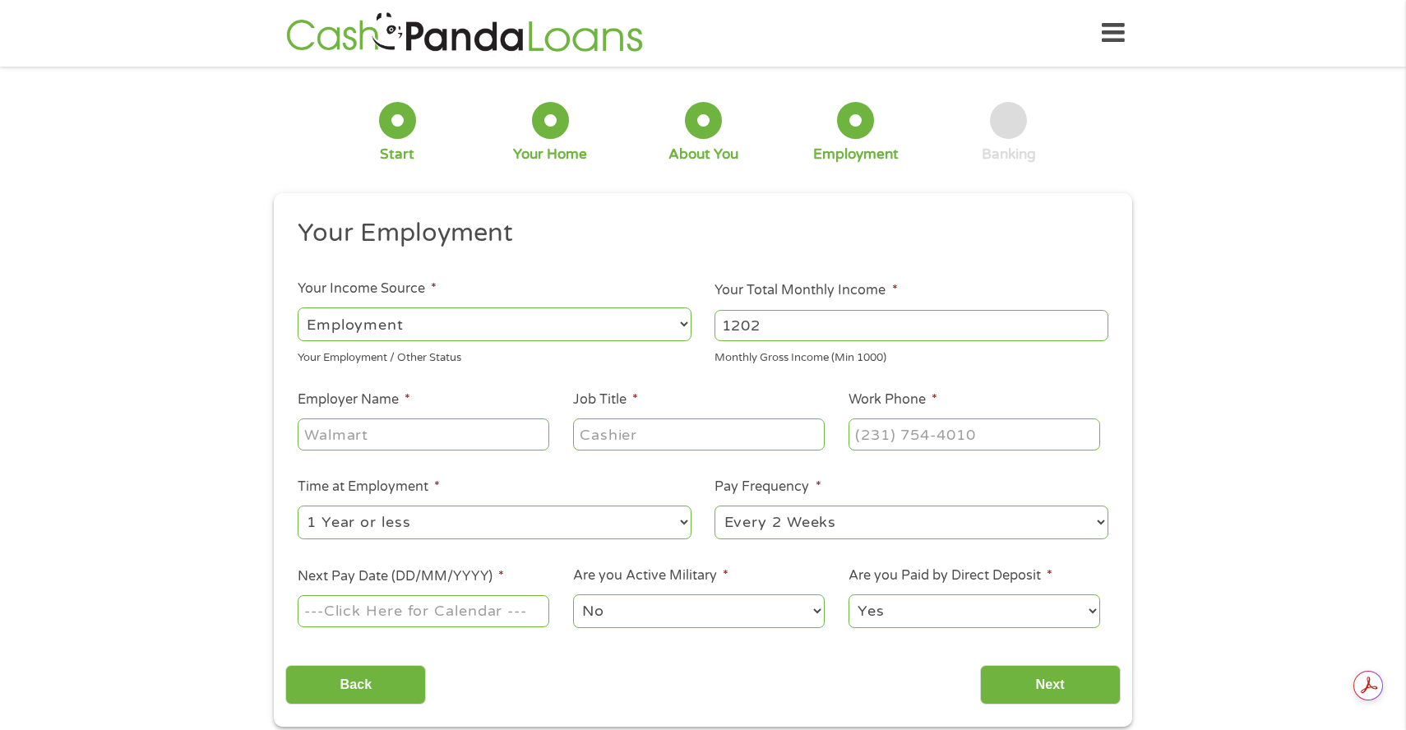
click at [1096, 331] on input "1202" at bounding box center [912, 325] width 394 height 31
click at [1096, 331] on input "1201" at bounding box center [912, 325] width 394 height 31
type input "1200"
click at [1096, 331] on input "1200" at bounding box center [912, 325] width 394 height 31
click at [323, 439] on input "Employer Name *" at bounding box center [424, 434] width 252 height 31
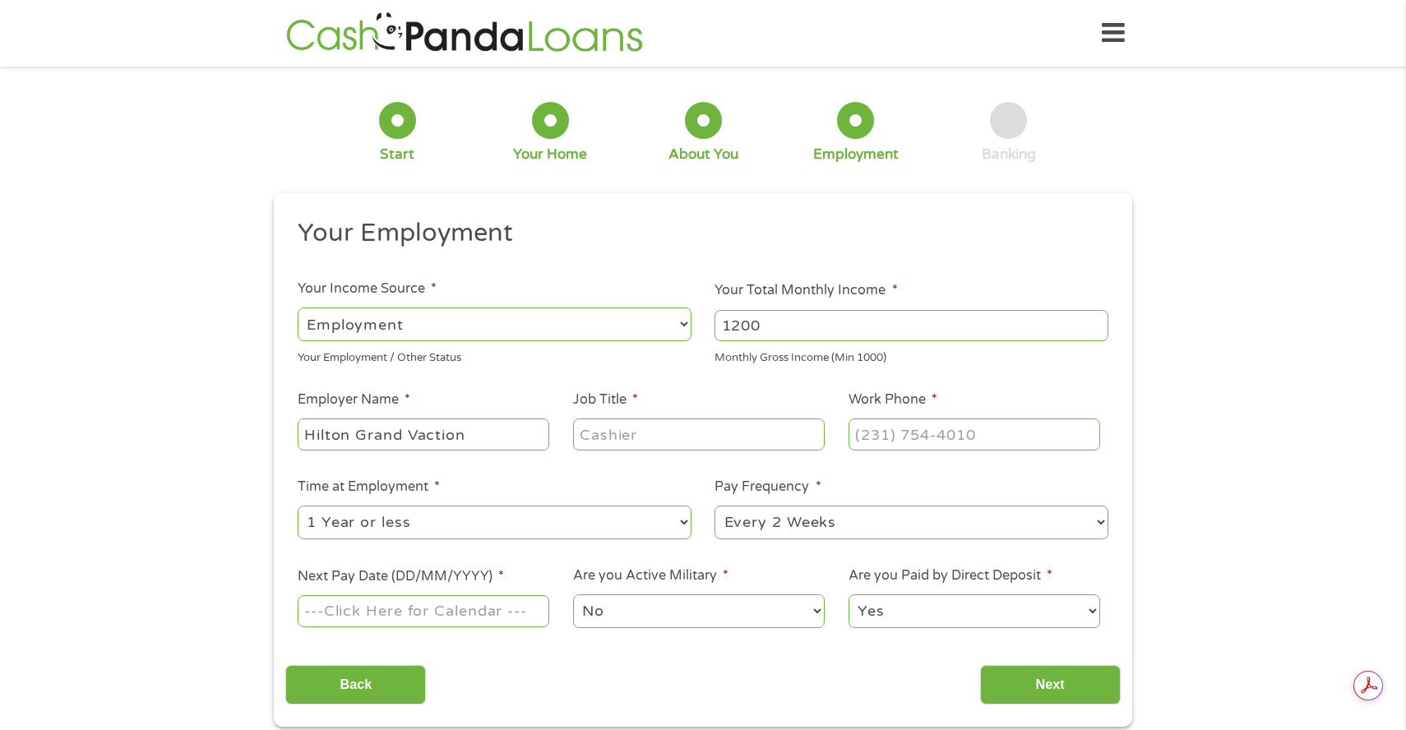
type input "Hilton Grand Vaction"
click at [606, 431] on input "Job Title *" at bounding box center [699, 434] width 252 height 31
type input "Front Desk"
click at [878, 436] on input "(___) ___-____" at bounding box center [975, 434] width 252 height 31
type input "[PHONE_NUMBER]"
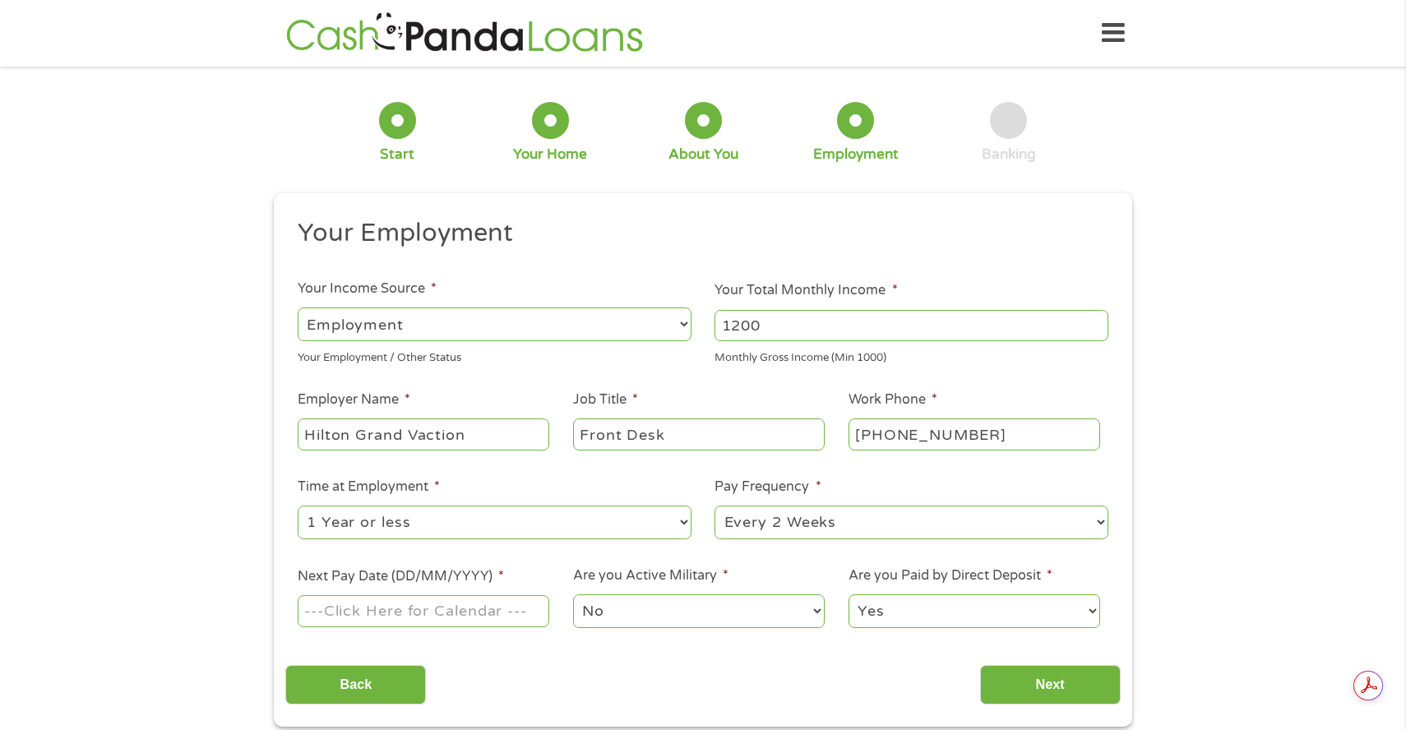
click at [435, 618] on input "Next Pay Date (DD/MM/YYYY) *" at bounding box center [424, 610] width 252 height 31
click at [436, 612] on input "[DATE]" at bounding box center [424, 610] width 252 height 31
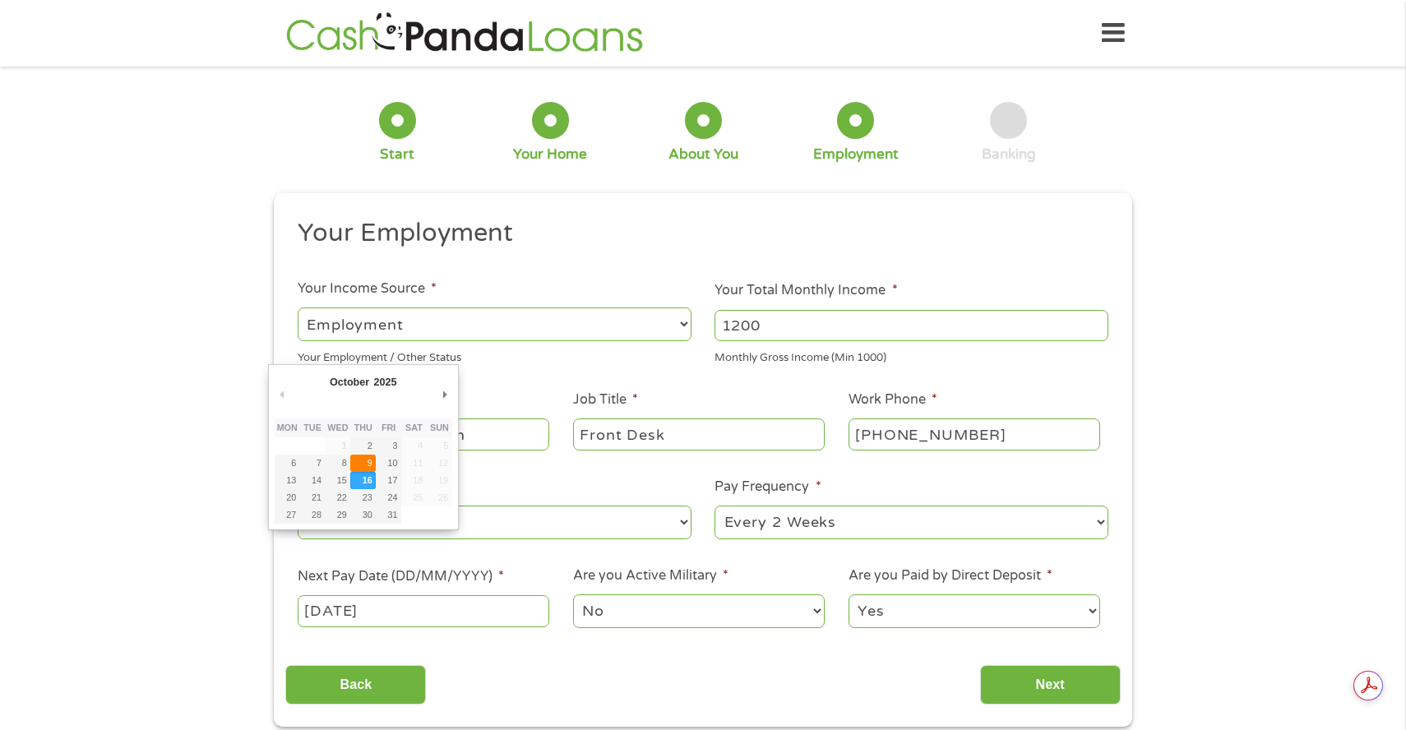
type input "[DATE]"
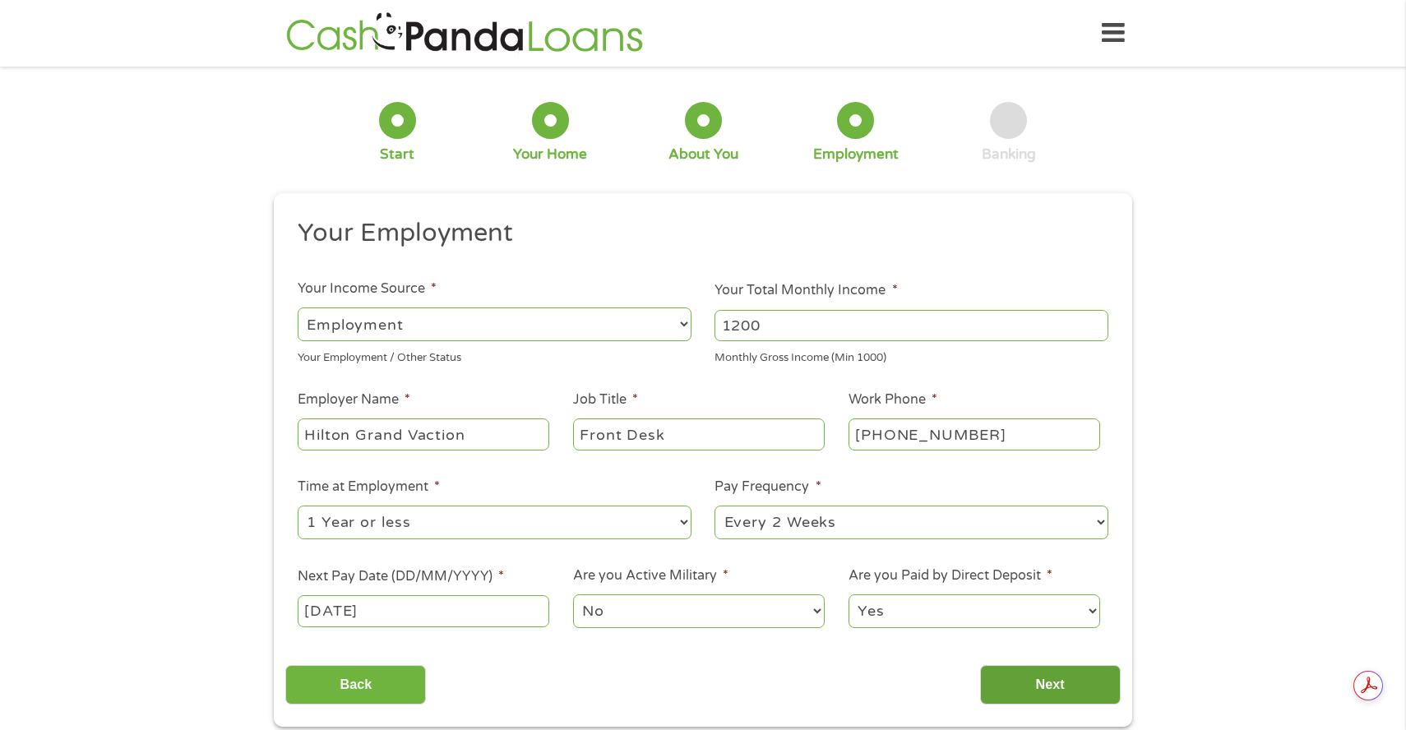
click at [1008, 688] on input "Next" at bounding box center [1050, 685] width 141 height 40
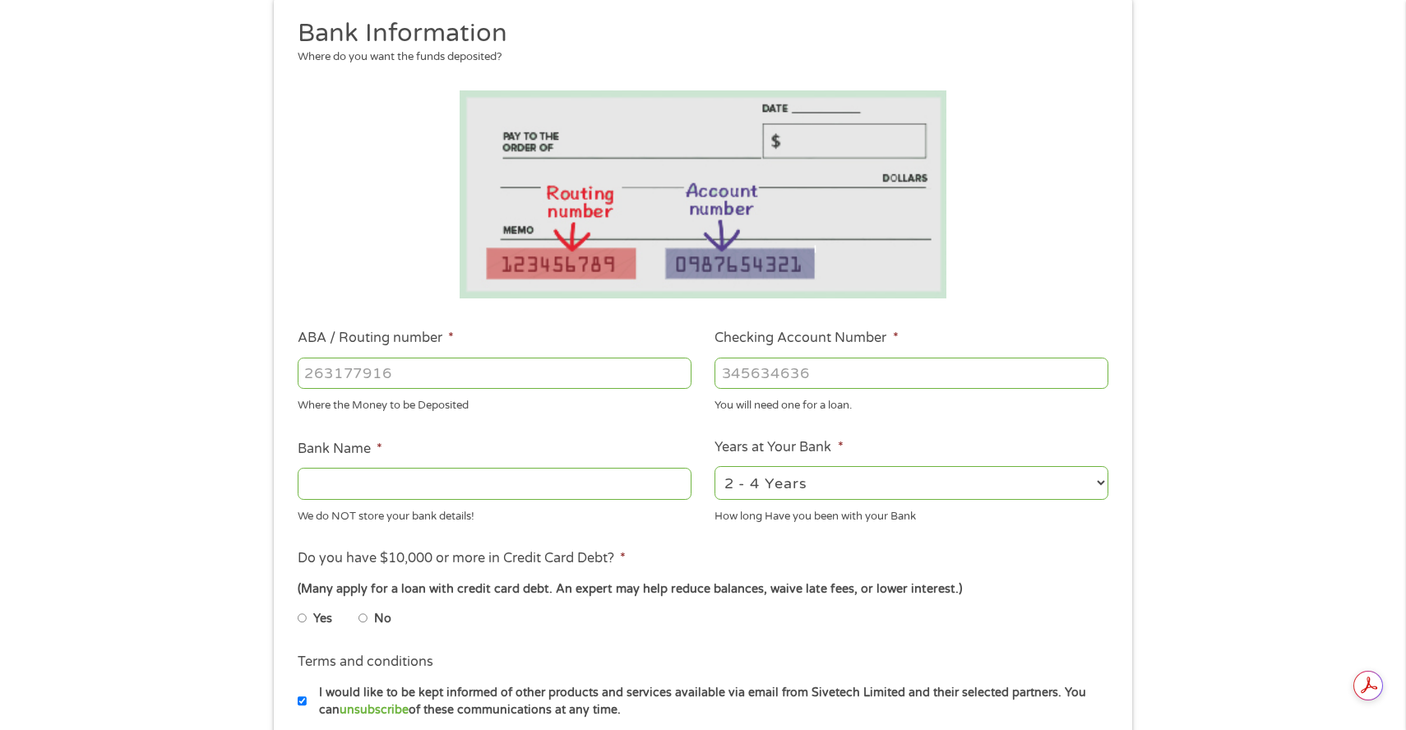
scroll to position [207, 0]
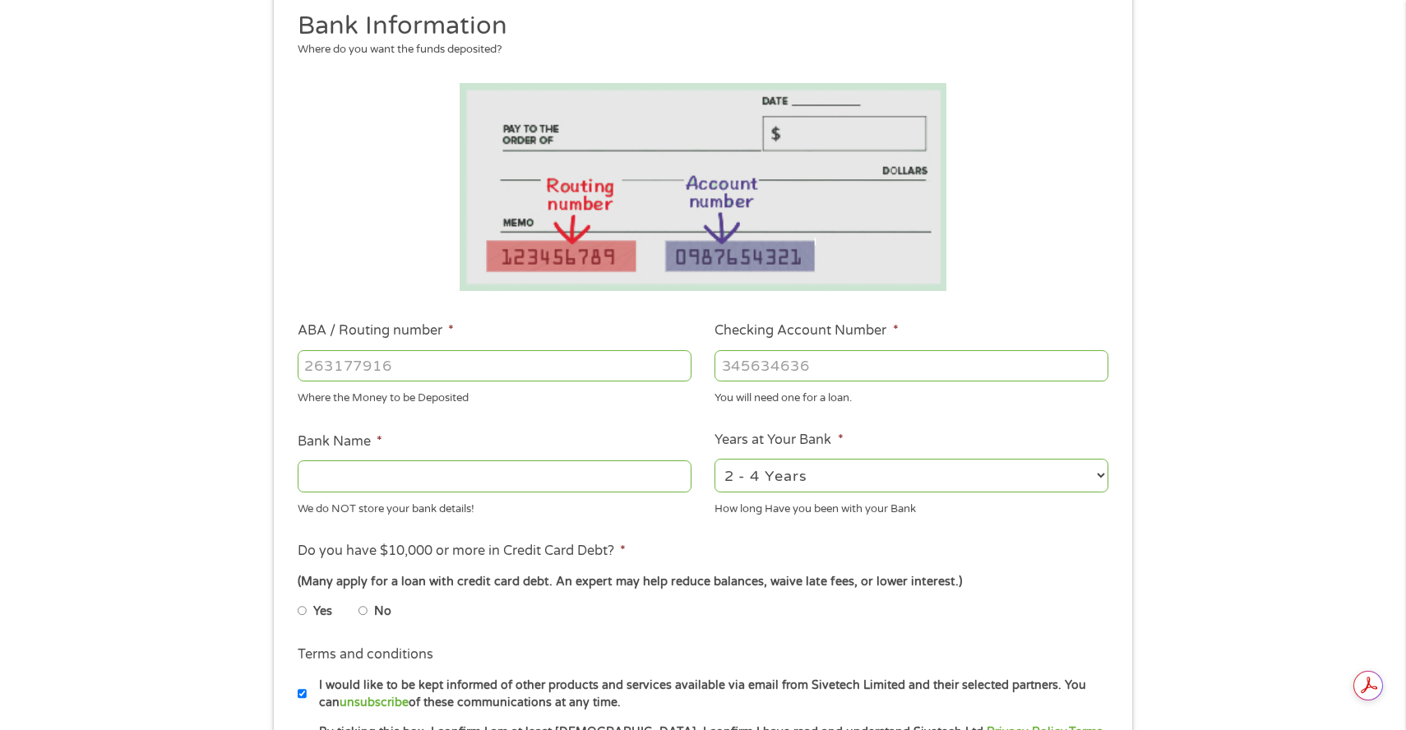
click at [359, 609] on input "No" at bounding box center [364, 611] width 10 height 26
radio input "true"
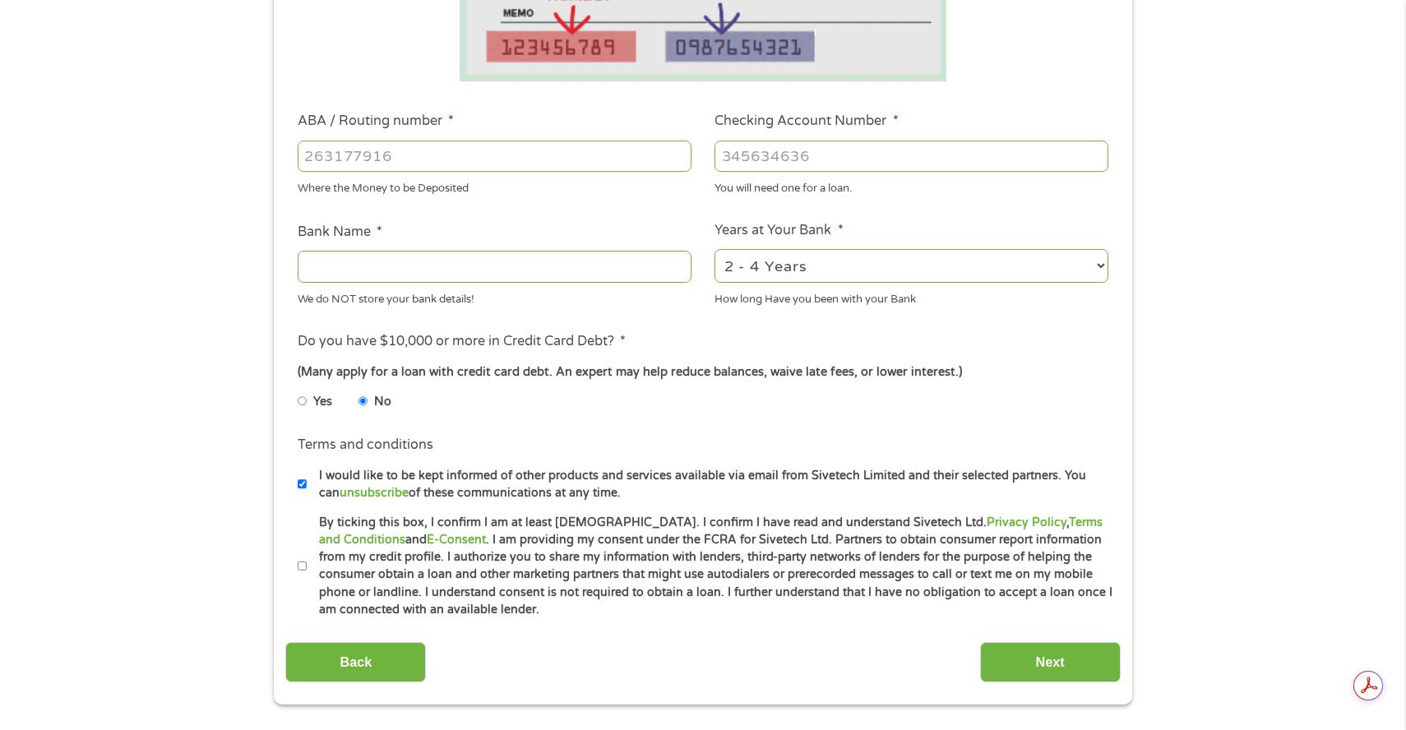
scroll to position [0, 0]
